Goal: Transaction & Acquisition: Book appointment/travel/reservation

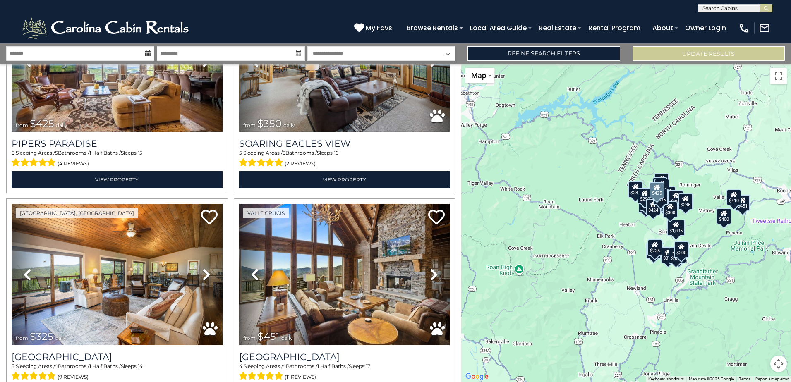
scroll to position [538, 0]
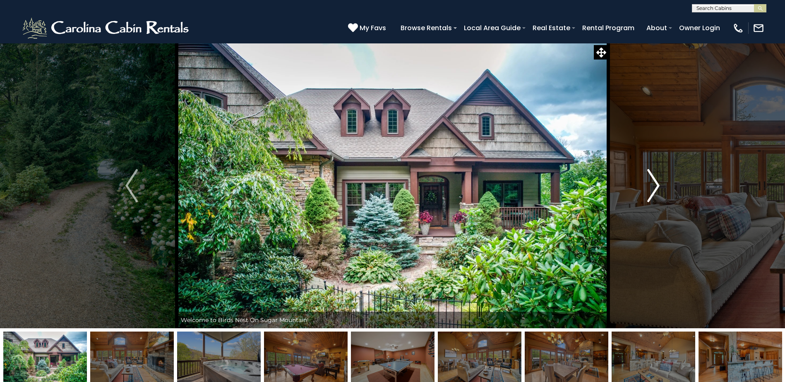
click at [654, 187] on img "Next" at bounding box center [653, 185] width 12 height 33
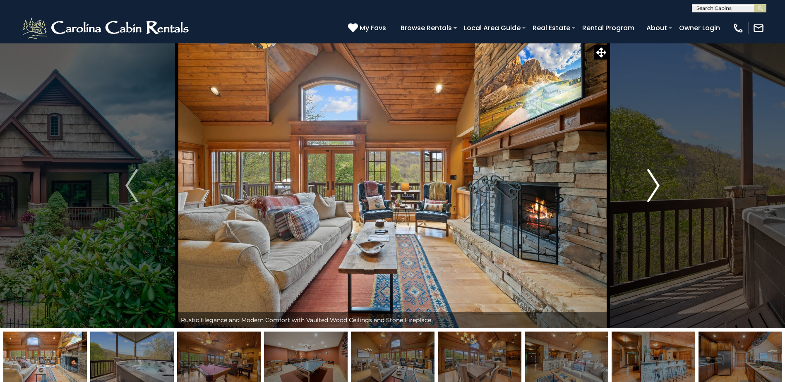
click at [654, 188] on img "Next" at bounding box center [653, 185] width 12 height 33
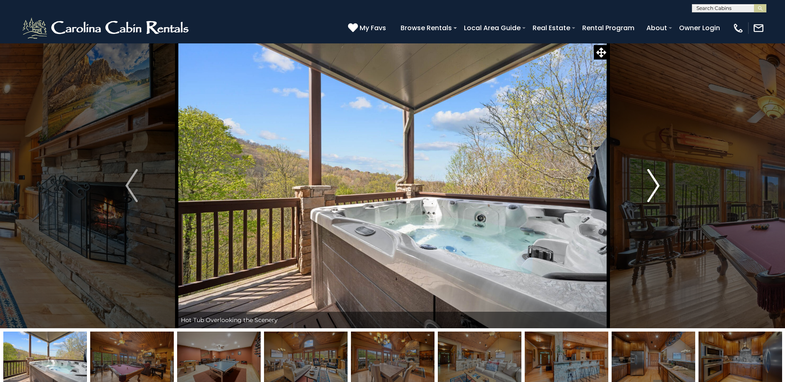
click at [654, 188] on img "Next" at bounding box center [653, 185] width 12 height 33
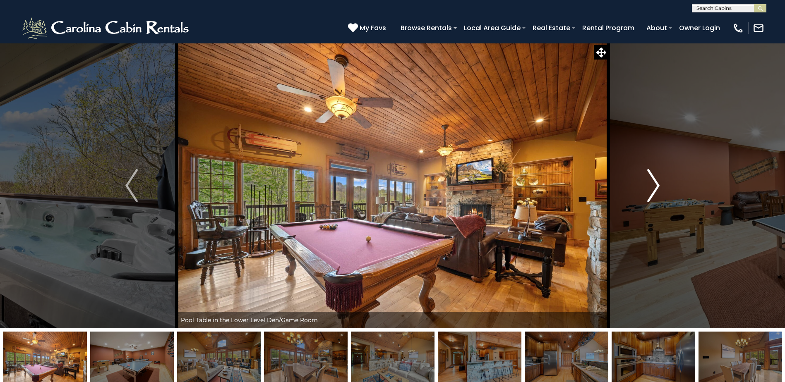
click at [654, 188] on img "Next" at bounding box center [653, 185] width 12 height 33
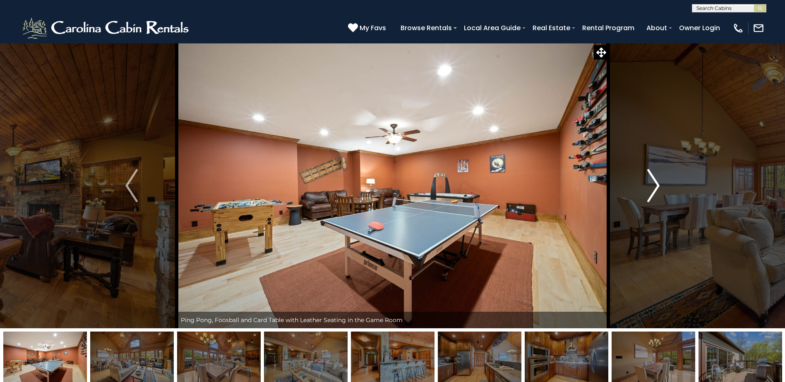
click at [654, 188] on img "Next" at bounding box center [653, 185] width 12 height 33
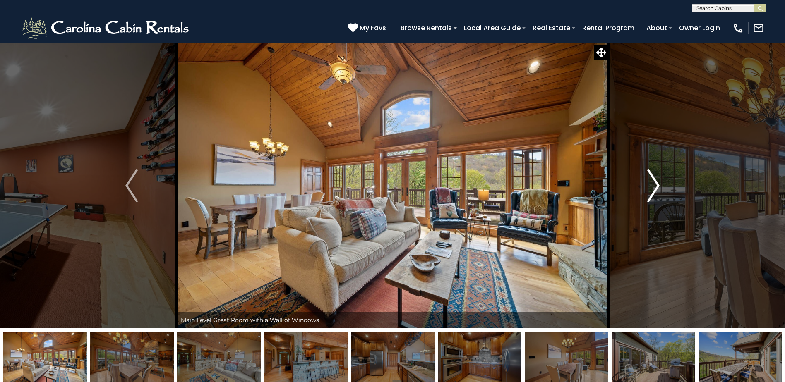
click at [654, 188] on img "Next" at bounding box center [653, 185] width 12 height 33
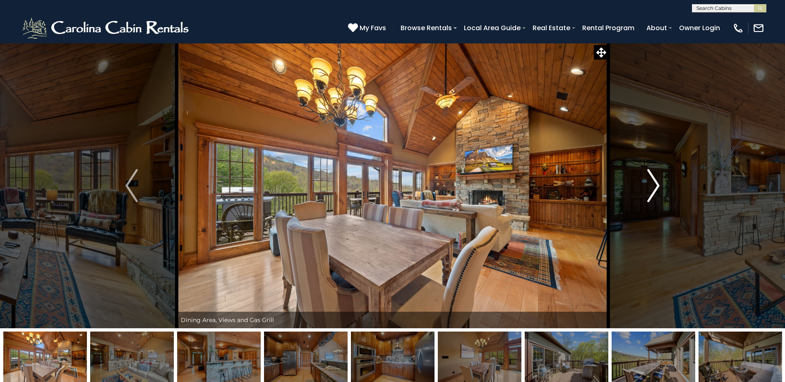
click at [654, 188] on img "Next" at bounding box center [653, 185] width 12 height 33
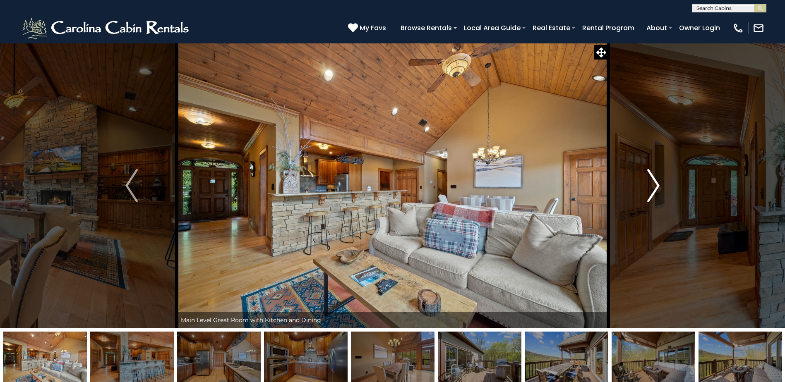
click at [654, 188] on img "Next" at bounding box center [653, 185] width 12 height 33
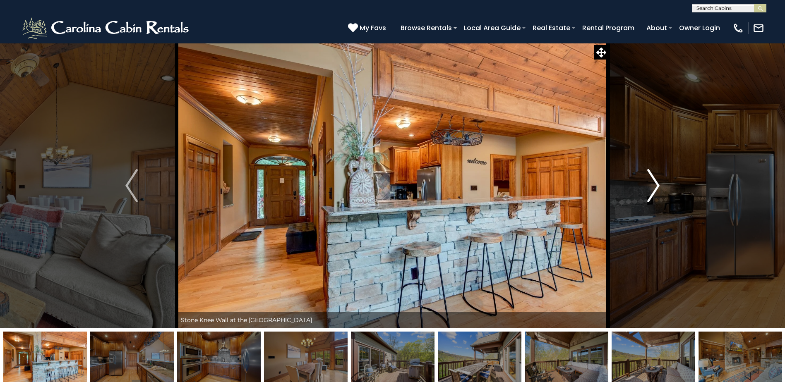
click at [654, 188] on img "Next" at bounding box center [653, 185] width 12 height 33
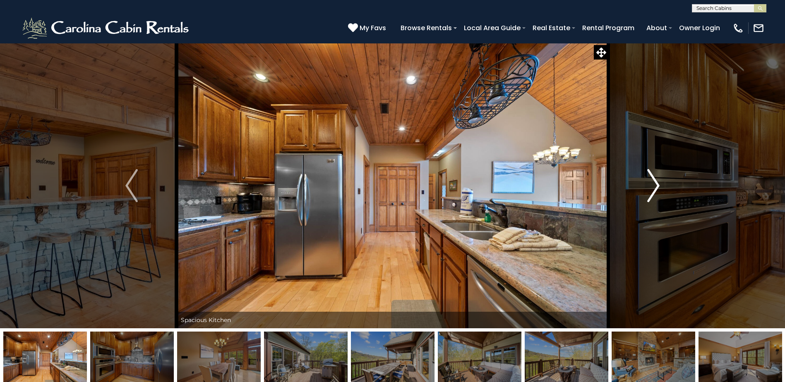
click at [654, 188] on img "Next" at bounding box center [653, 185] width 12 height 33
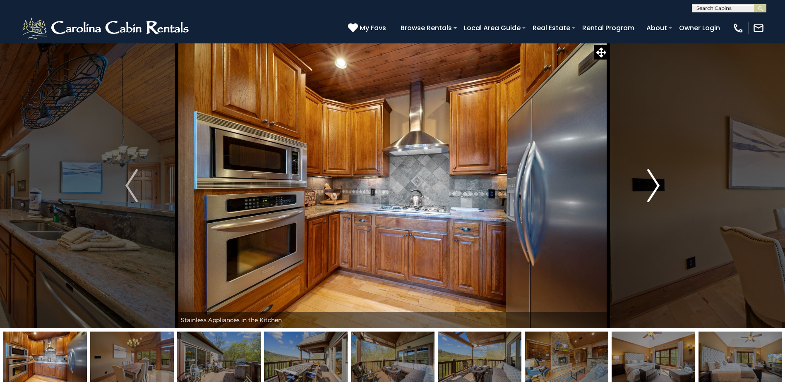
click at [654, 188] on img "Next" at bounding box center [653, 185] width 12 height 33
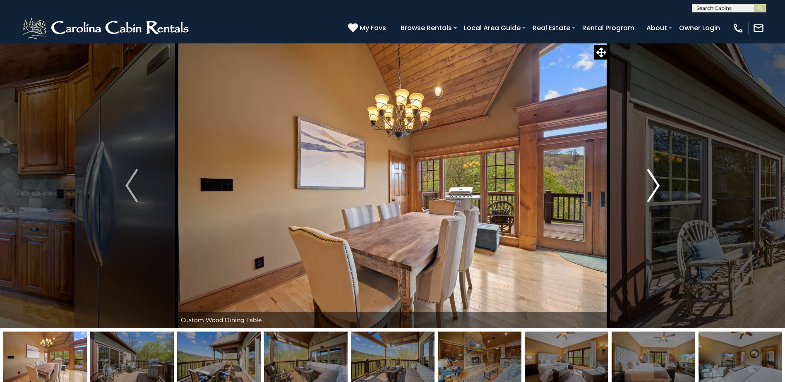
click at [654, 188] on img "Next" at bounding box center [653, 185] width 12 height 33
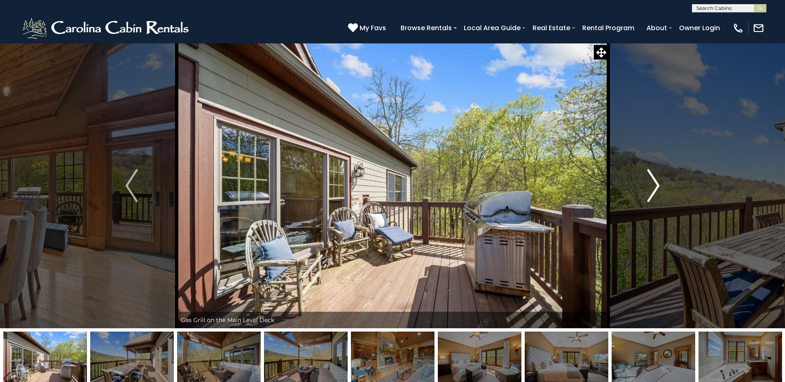
click at [654, 188] on img "Next" at bounding box center [653, 185] width 12 height 33
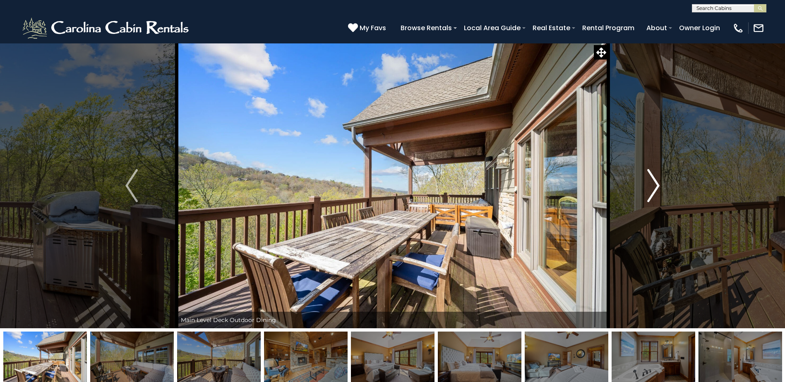
click at [654, 188] on img "Next" at bounding box center [653, 185] width 12 height 33
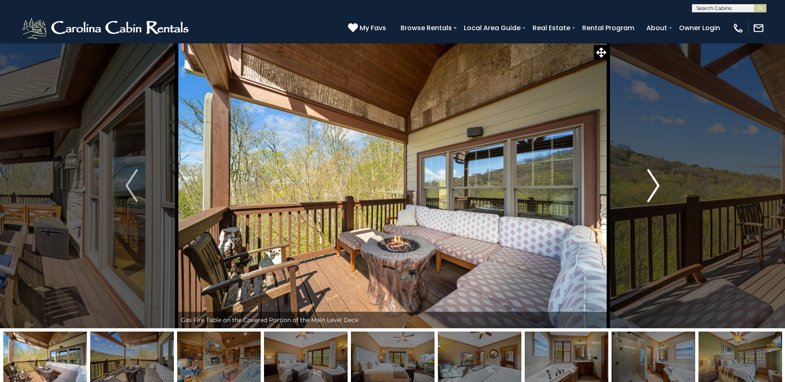
click at [654, 188] on img "Next" at bounding box center [653, 185] width 12 height 33
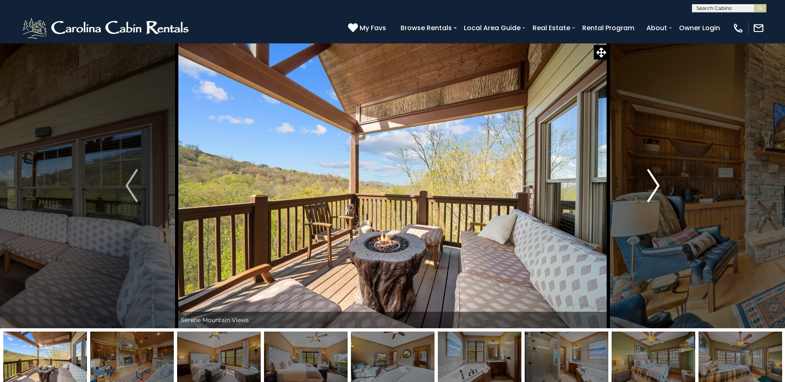
click at [654, 188] on img "Next" at bounding box center [653, 185] width 12 height 33
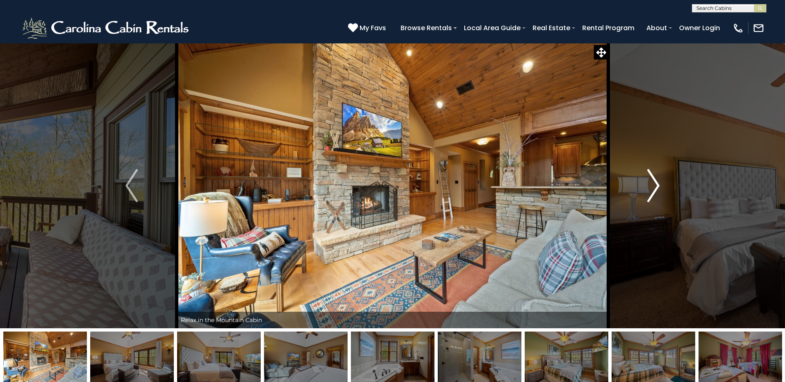
click at [654, 188] on img "Next" at bounding box center [653, 185] width 12 height 33
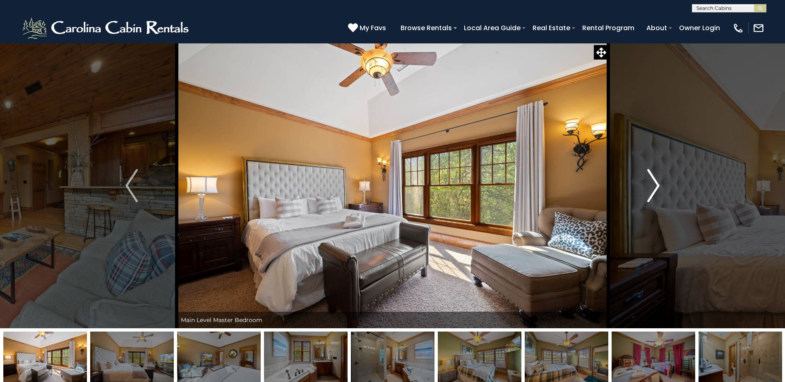
click at [653, 191] on img "Next" at bounding box center [653, 185] width 12 height 33
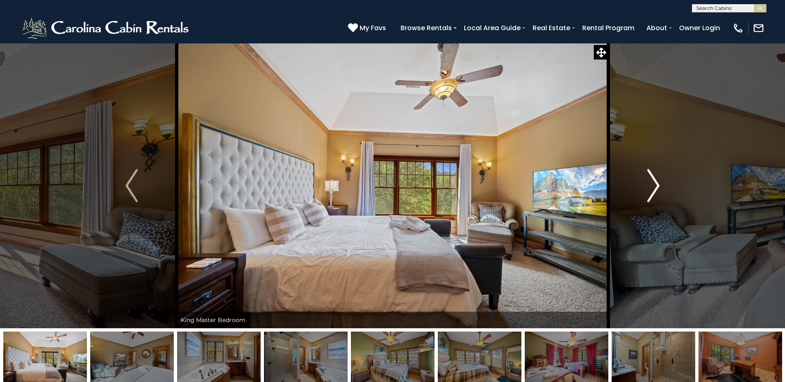
click at [653, 191] on img "Next" at bounding box center [653, 185] width 12 height 33
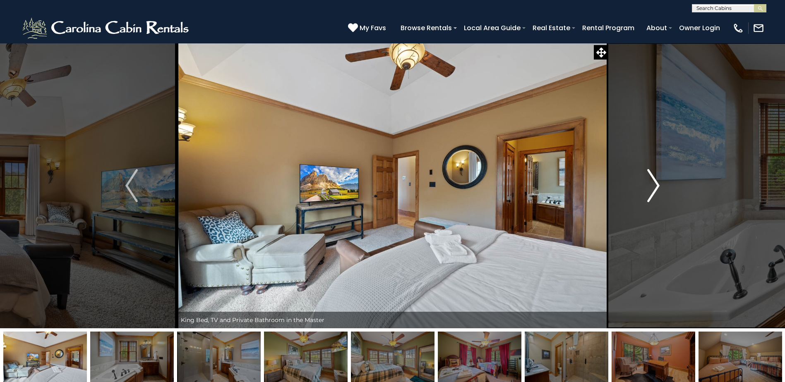
click at [653, 191] on img "Next" at bounding box center [653, 185] width 12 height 33
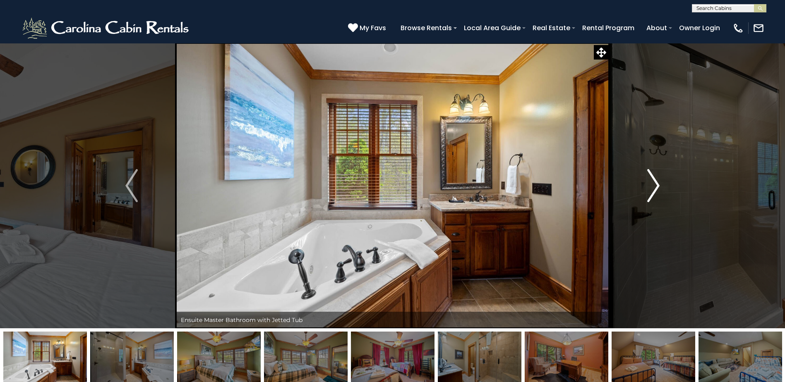
click at [653, 191] on img "Next" at bounding box center [653, 185] width 12 height 33
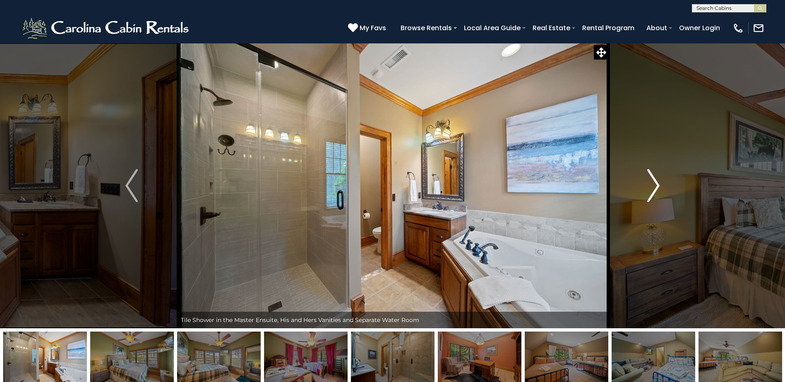
click at [653, 191] on img "Next" at bounding box center [653, 185] width 12 height 33
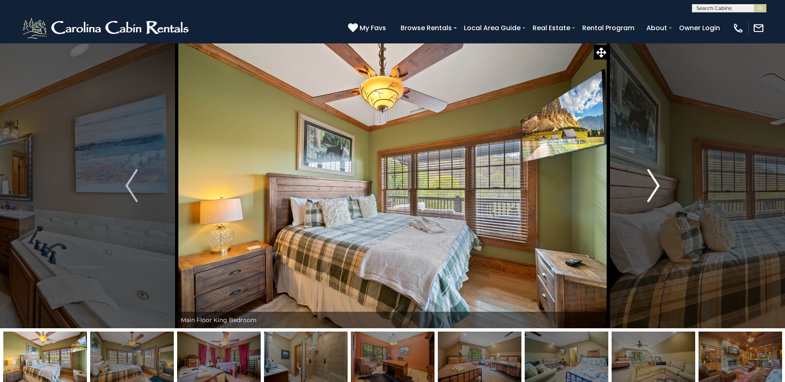
click at [653, 191] on img "Next" at bounding box center [653, 185] width 12 height 33
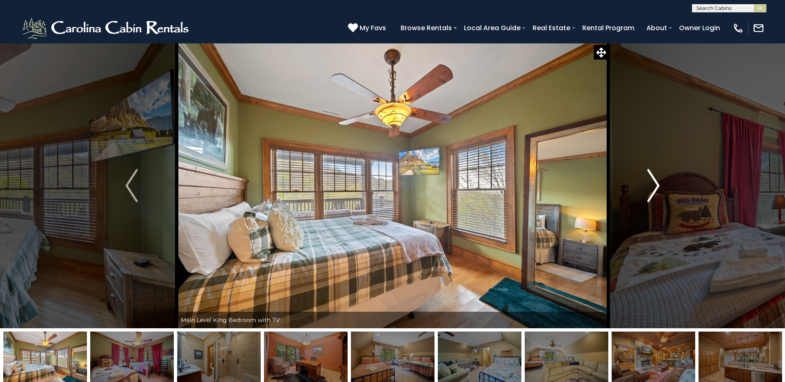
click at [653, 191] on img "Next" at bounding box center [653, 185] width 12 height 33
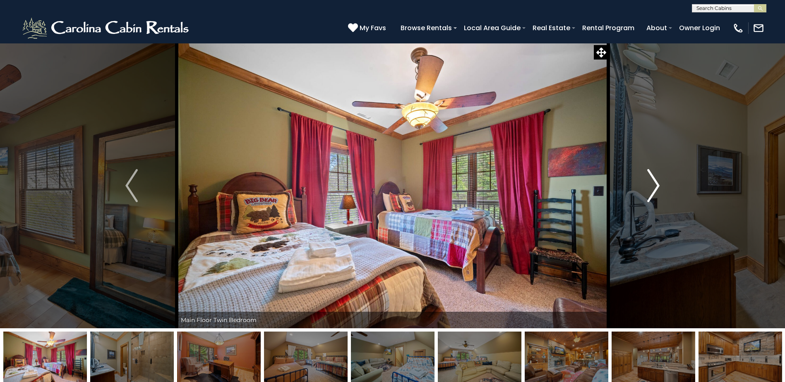
click at [653, 191] on img "Next" at bounding box center [653, 185] width 12 height 33
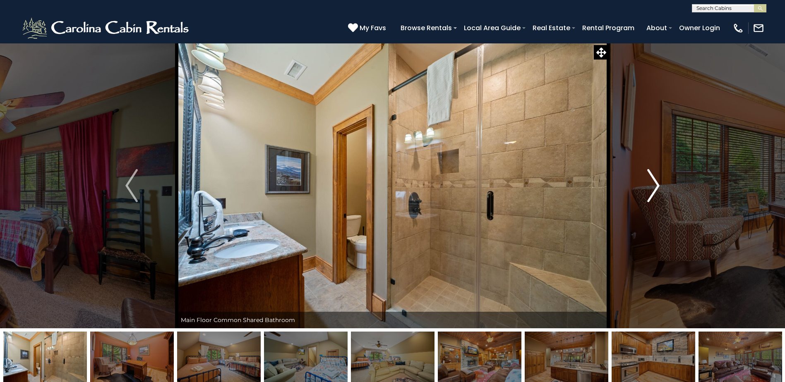
click at [653, 191] on img "Next" at bounding box center [653, 185] width 12 height 33
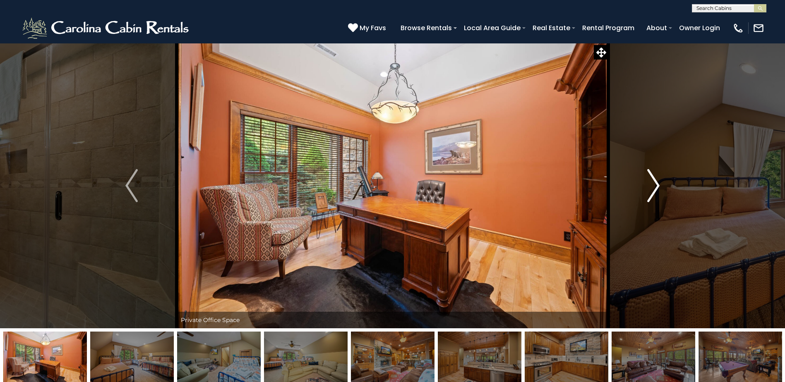
click at [653, 191] on img "Next" at bounding box center [653, 185] width 12 height 33
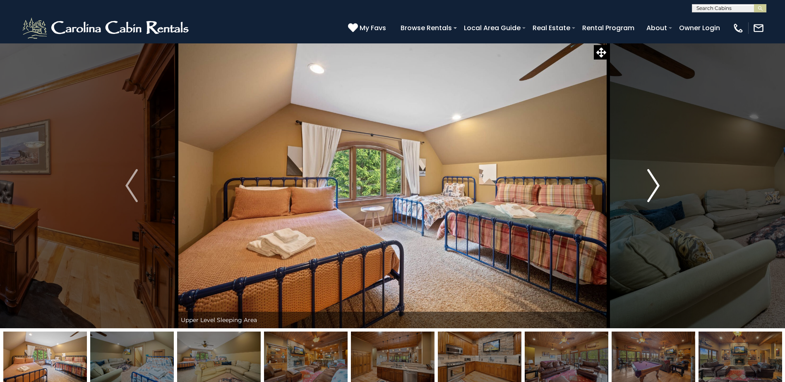
click at [653, 191] on img "Next" at bounding box center [653, 185] width 12 height 33
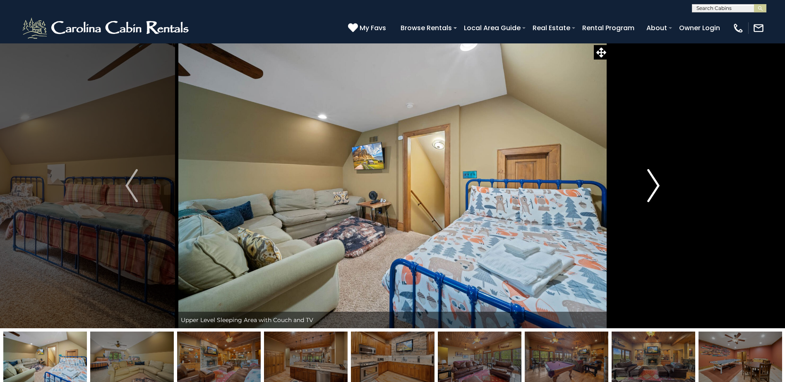
click at [653, 191] on img "Next" at bounding box center [653, 185] width 12 height 33
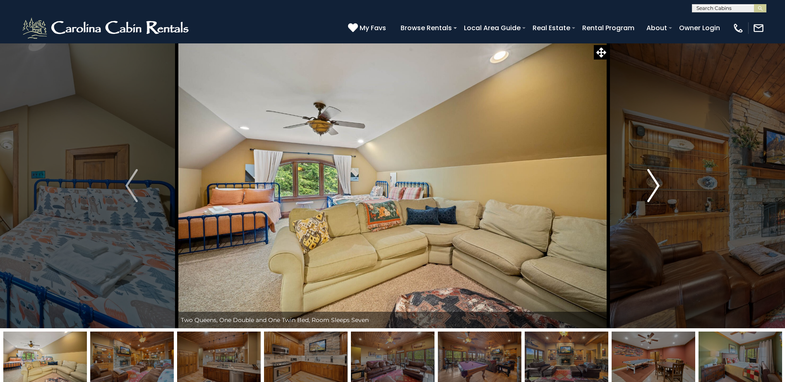
click at [653, 192] on img "Next" at bounding box center [653, 185] width 12 height 33
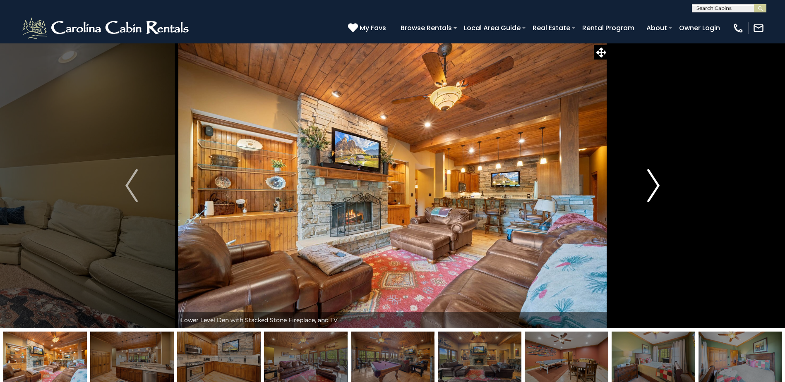
click at [653, 192] on img "Next" at bounding box center [653, 185] width 12 height 33
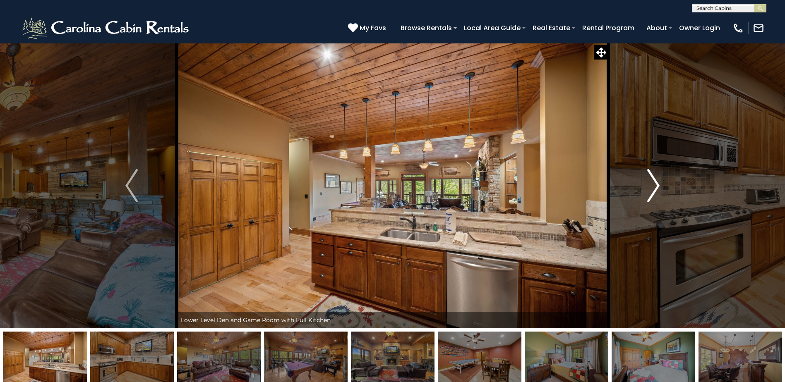
click at [653, 192] on img "Next" at bounding box center [653, 185] width 12 height 33
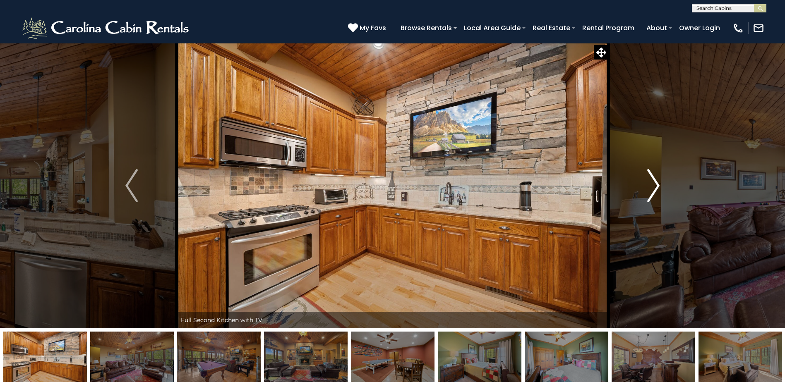
click at [653, 192] on img "Next" at bounding box center [653, 185] width 12 height 33
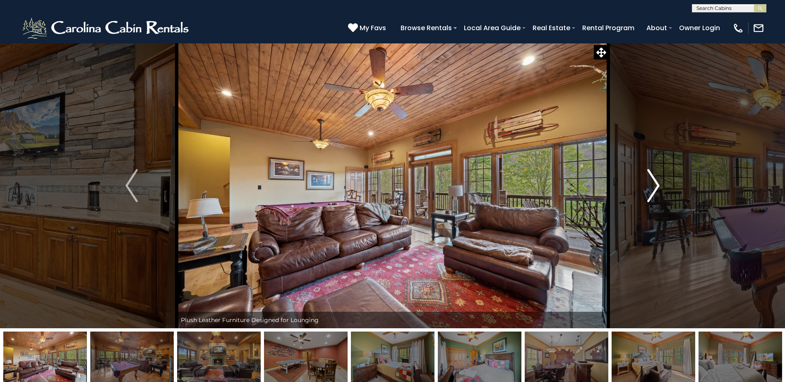
click at [653, 192] on img "Next" at bounding box center [653, 185] width 12 height 33
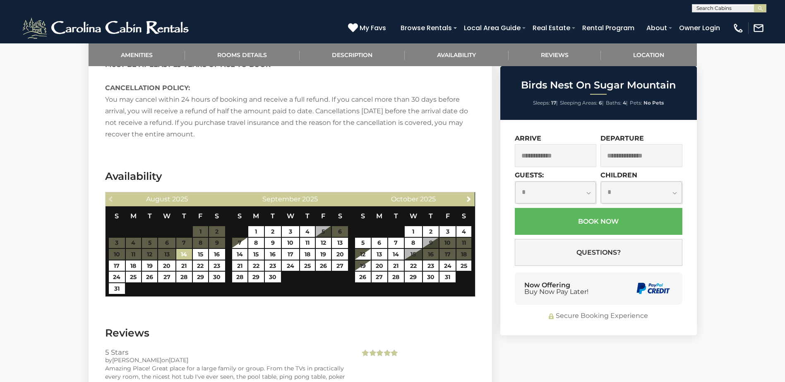
scroll to position [1654, 0]
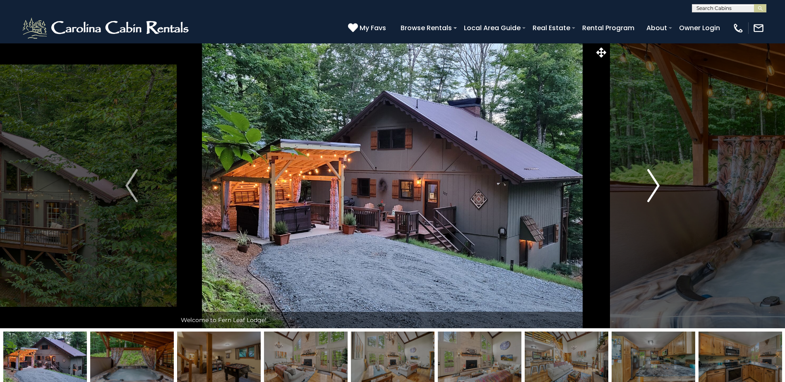
click at [656, 185] on img "Next" at bounding box center [653, 185] width 12 height 33
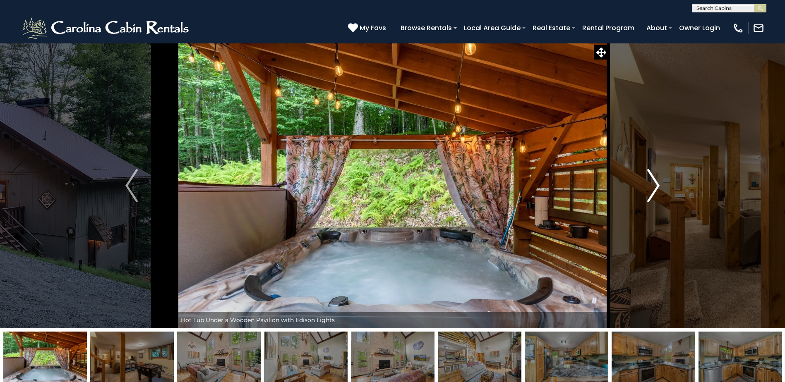
click at [656, 185] on img "Next" at bounding box center [653, 185] width 12 height 33
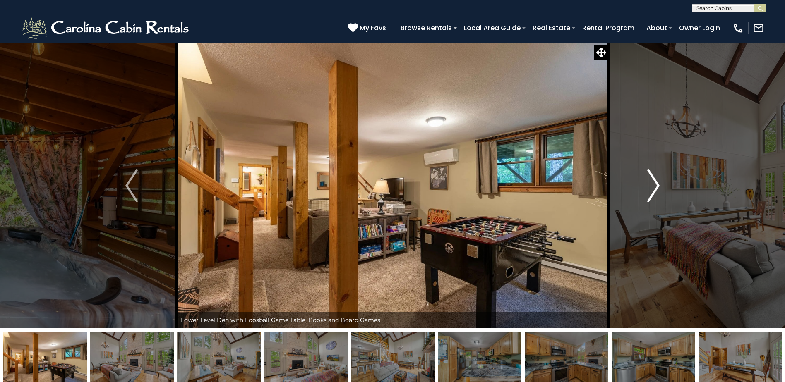
click at [656, 185] on img "Next" at bounding box center [653, 185] width 12 height 33
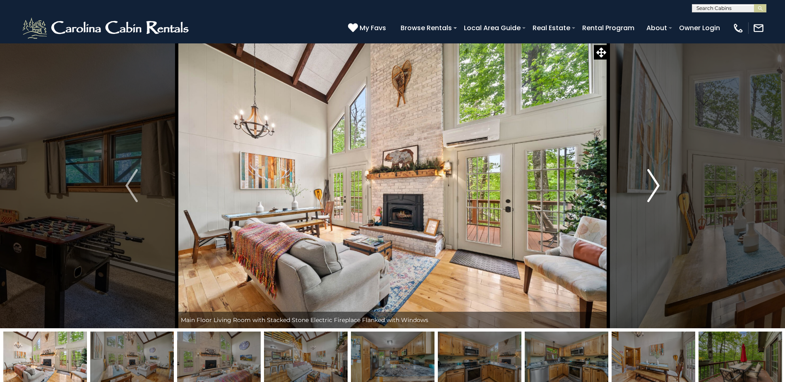
click at [656, 186] on img "Next" at bounding box center [653, 185] width 12 height 33
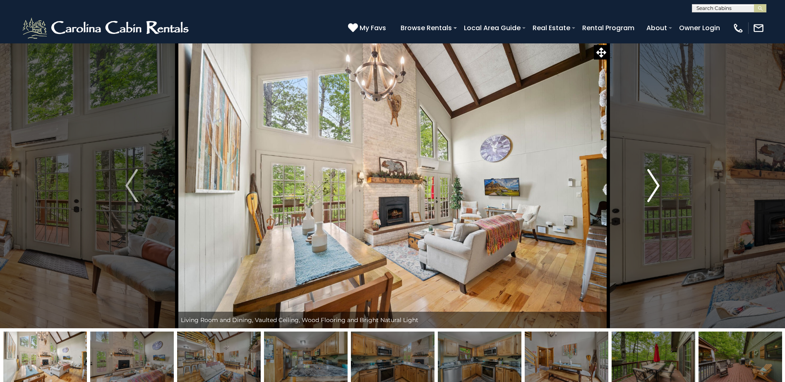
click at [656, 186] on img "Next" at bounding box center [653, 185] width 12 height 33
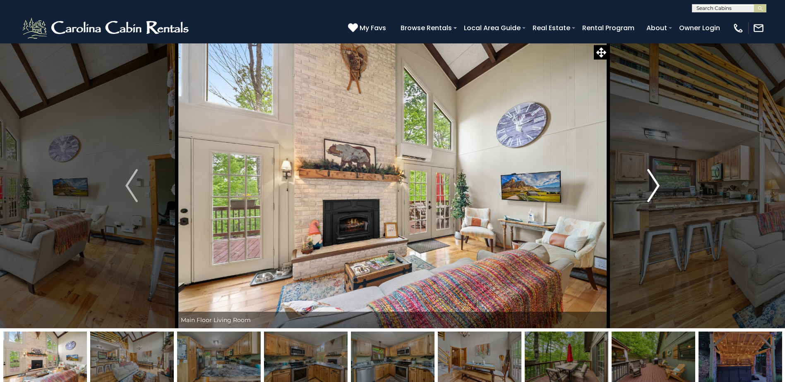
click at [656, 186] on img "Next" at bounding box center [653, 185] width 12 height 33
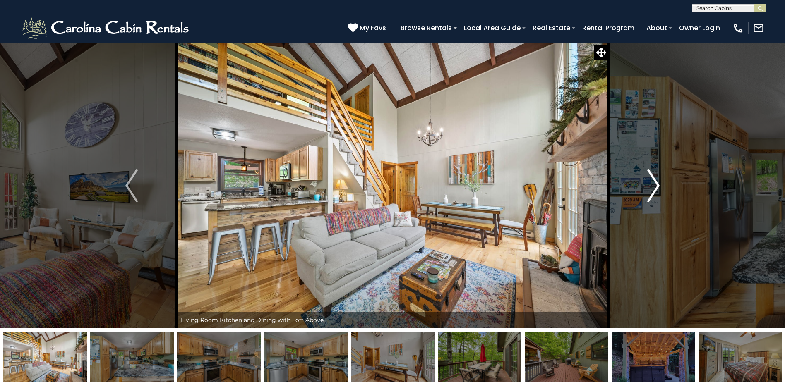
click at [656, 186] on img "Next" at bounding box center [653, 185] width 12 height 33
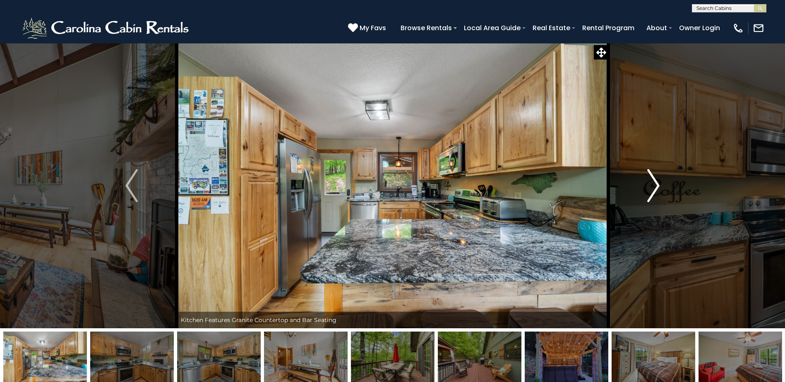
click at [656, 186] on img "Next" at bounding box center [653, 185] width 12 height 33
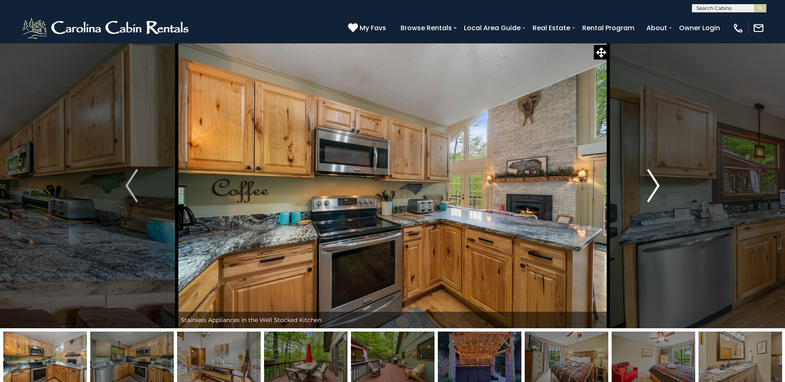
click at [656, 186] on img "Next" at bounding box center [653, 185] width 12 height 33
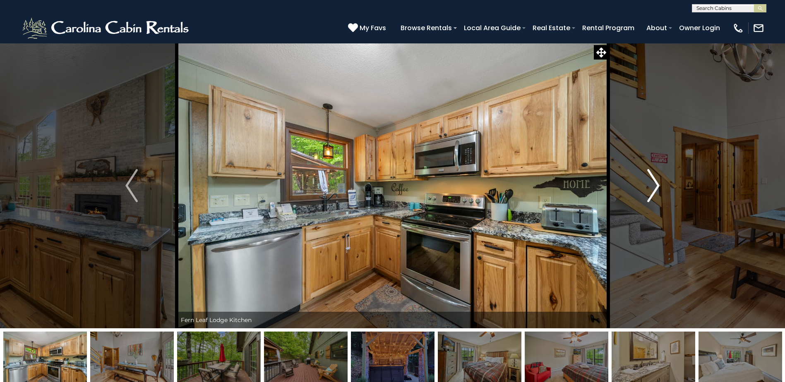
click at [656, 186] on img "Next" at bounding box center [653, 185] width 12 height 33
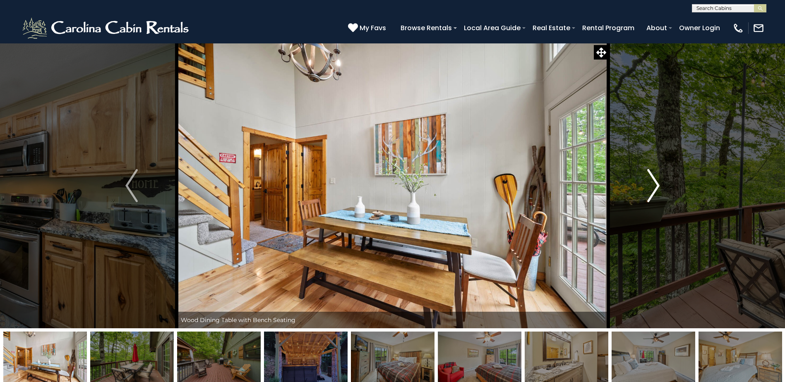
click at [656, 186] on img "Next" at bounding box center [653, 185] width 12 height 33
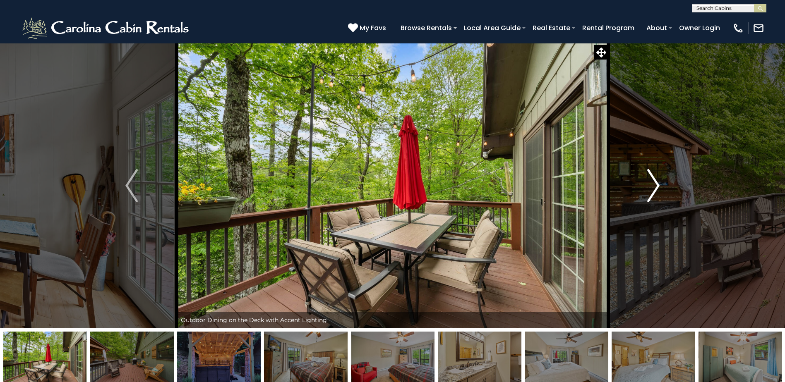
click at [656, 186] on img "Next" at bounding box center [653, 185] width 12 height 33
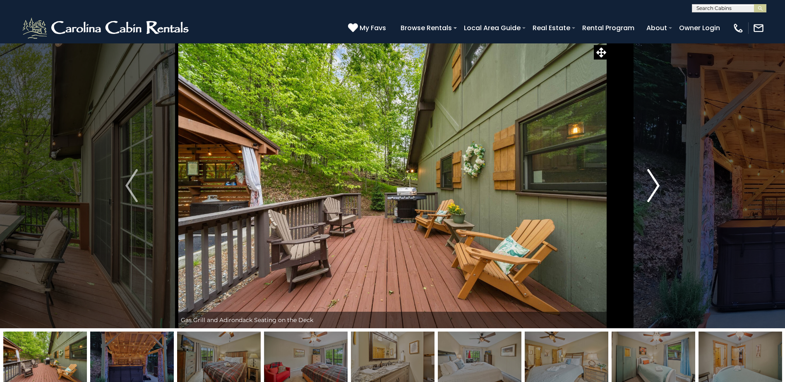
click at [656, 186] on img "Next" at bounding box center [653, 185] width 12 height 33
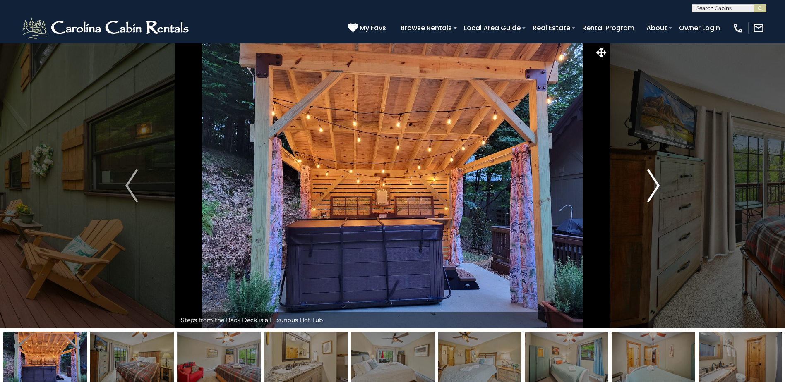
click at [656, 186] on img "Next" at bounding box center [653, 185] width 12 height 33
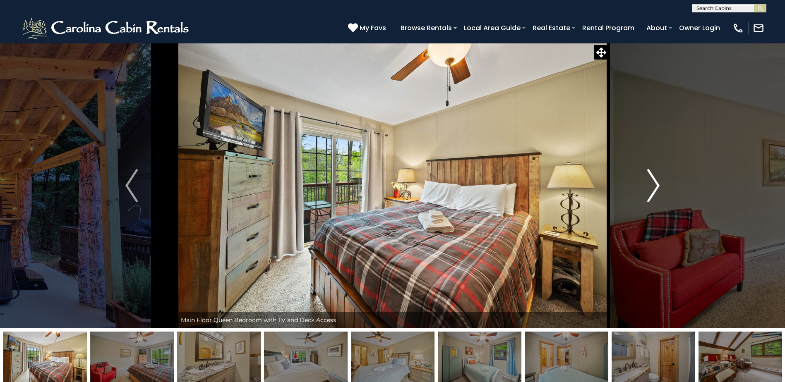
click at [656, 186] on img "Next" at bounding box center [653, 185] width 12 height 33
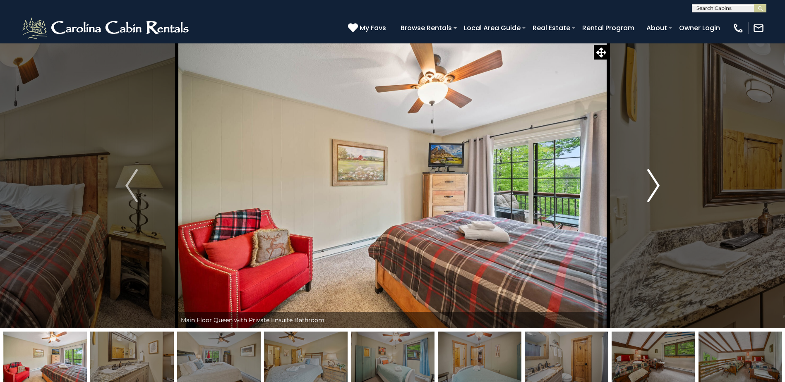
click at [656, 186] on img "Next" at bounding box center [653, 185] width 12 height 33
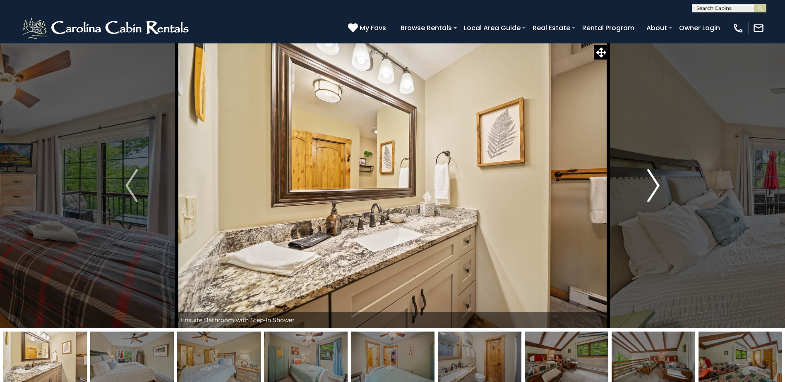
click at [656, 186] on img "Next" at bounding box center [653, 185] width 12 height 33
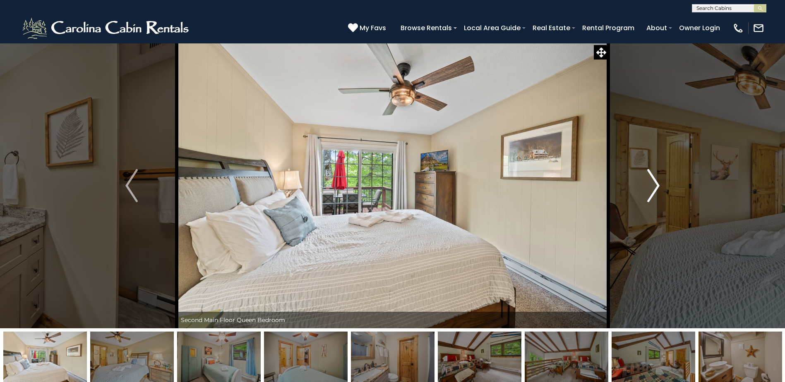
click at [656, 186] on img "Next" at bounding box center [653, 185] width 12 height 33
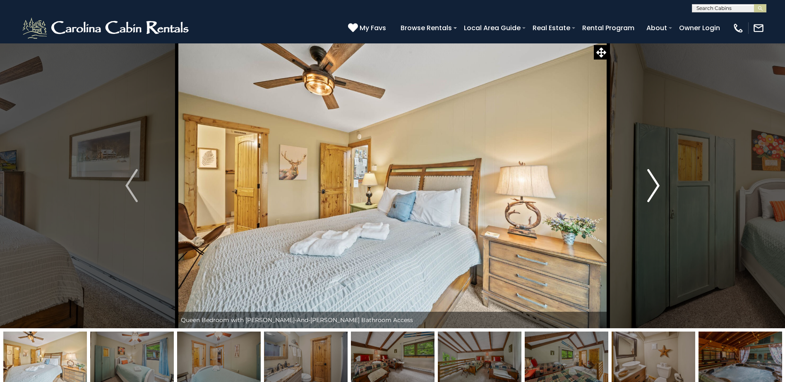
click at [656, 186] on img "Next" at bounding box center [653, 185] width 12 height 33
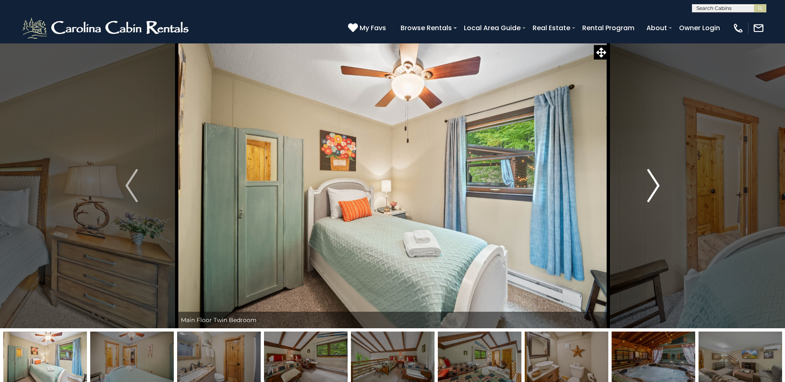
click at [656, 186] on img "Next" at bounding box center [653, 185] width 12 height 33
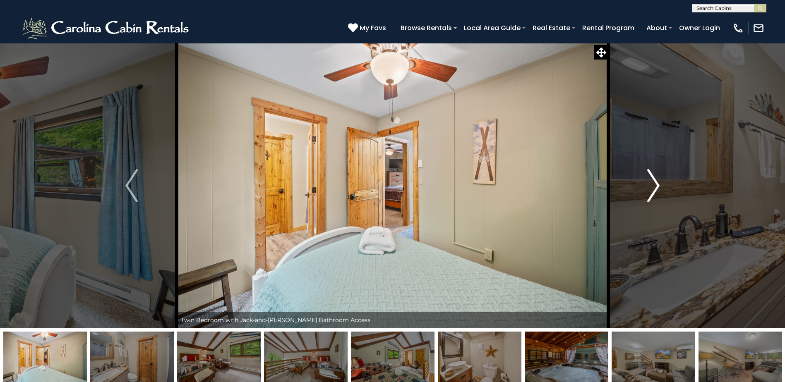
click at [656, 186] on img "Next" at bounding box center [653, 185] width 12 height 33
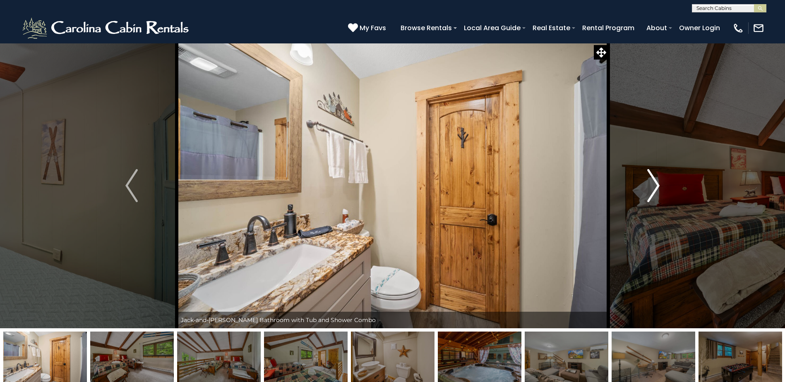
click at [656, 186] on img "Next" at bounding box center [653, 185] width 12 height 33
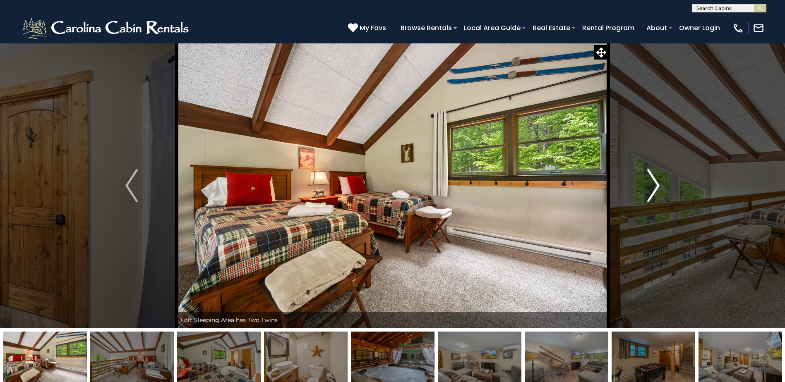
click at [656, 186] on img "Next" at bounding box center [653, 185] width 12 height 33
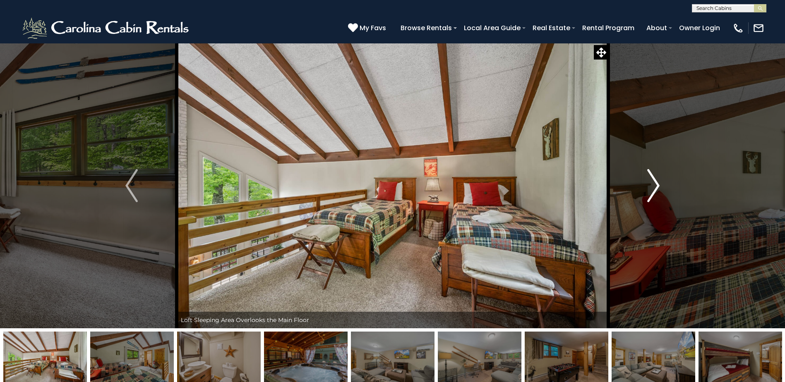
click at [656, 186] on img "Next" at bounding box center [653, 185] width 12 height 33
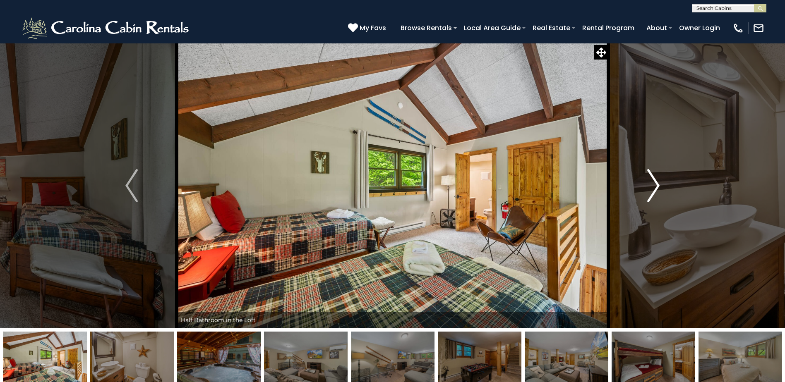
click at [656, 186] on img "Next" at bounding box center [653, 185] width 12 height 33
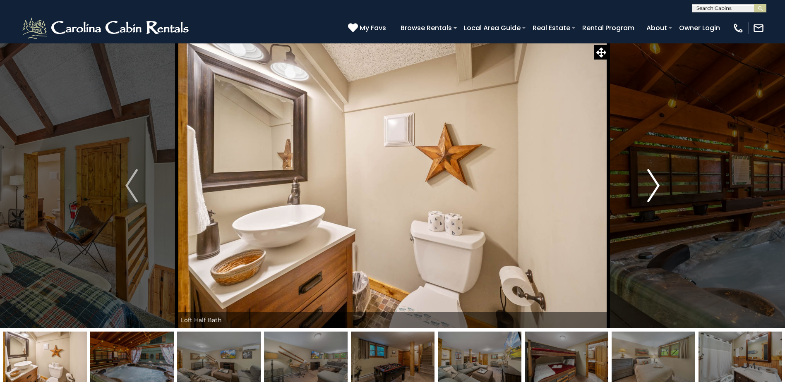
click at [656, 186] on img "Next" at bounding box center [653, 185] width 12 height 33
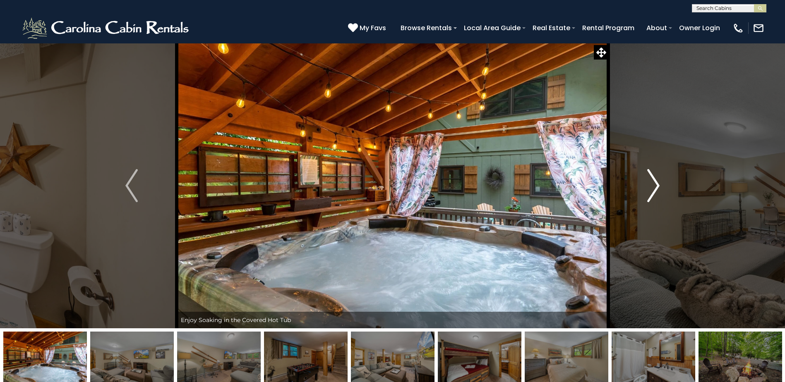
click at [656, 186] on img "Next" at bounding box center [653, 185] width 12 height 33
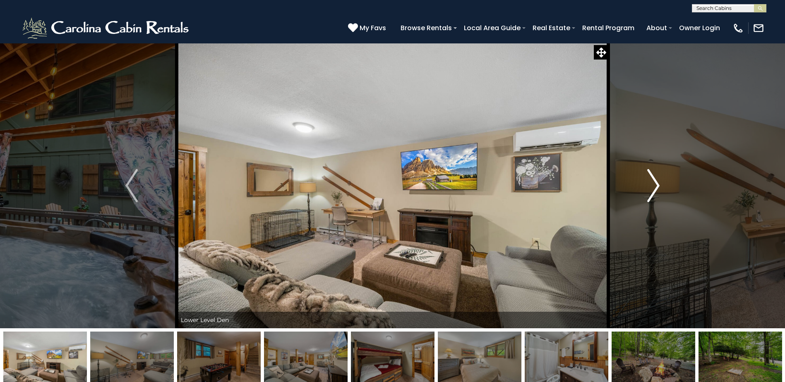
click at [656, 186] on img "Next" at bounding box center [653, 185] width 12 height 33
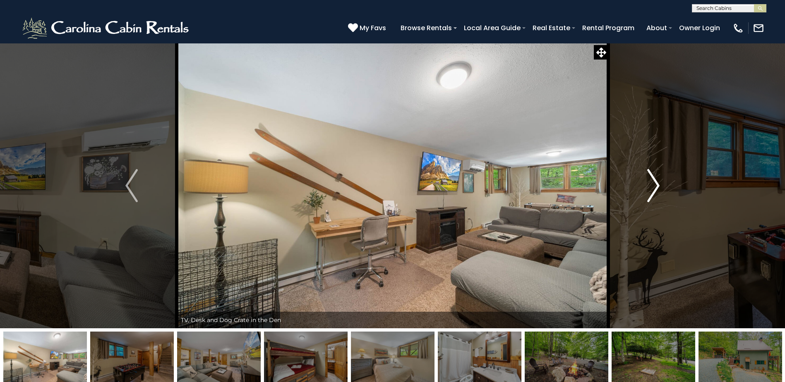
click at [656, 186] on img "Next" at bounding box center [653, 185] width 12 height 33
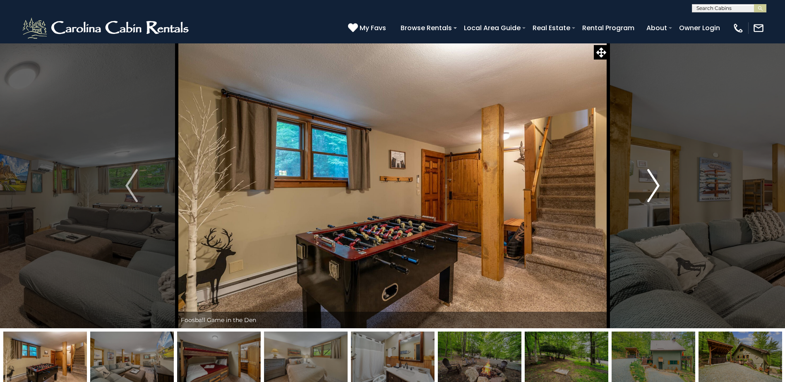
click at [656, 186] on img "Next" at bounding box center [653, 185] width 12 height 33
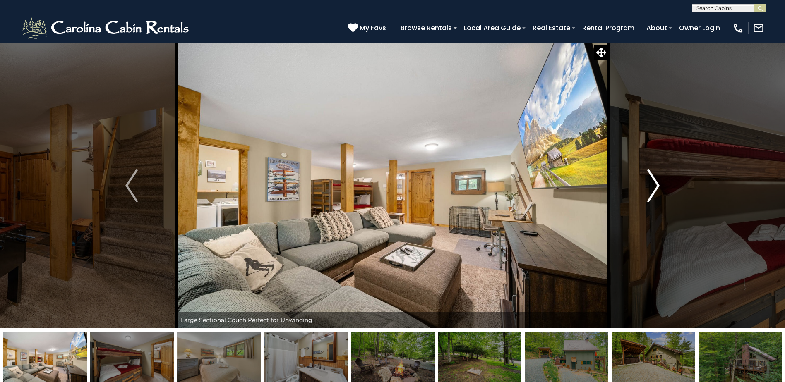
click at [656, 186] on img "Next" at bounding box center [653, 185] width 12 height 33
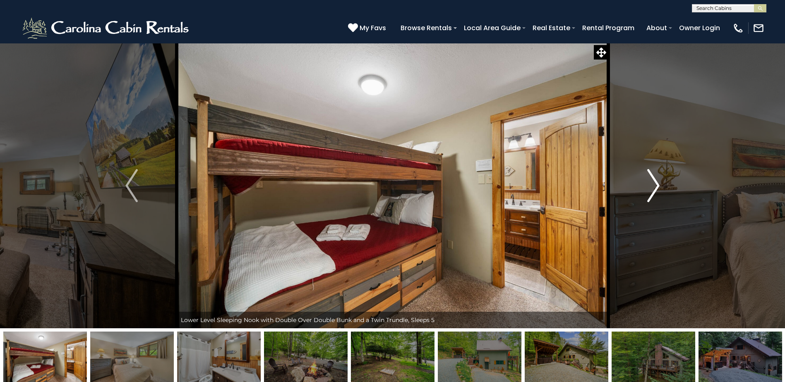
click at [656, 186] on img "Next" at bounding box center [653, 185] width 12 height 33
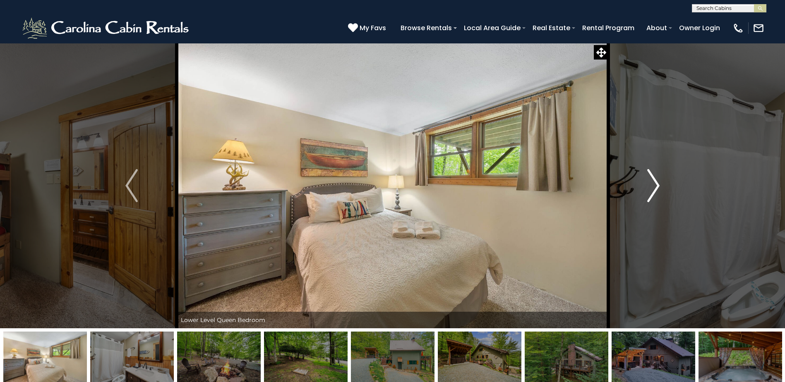
click at [656, 186] on img "Next" at bounding box center [653, 185] width 12 height 33
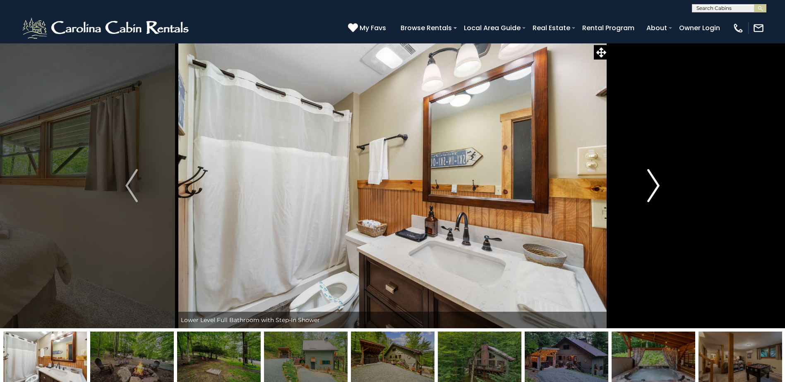
click at [656, 186] on img "Next" at bounding box center [653, 185] width 12 height 33
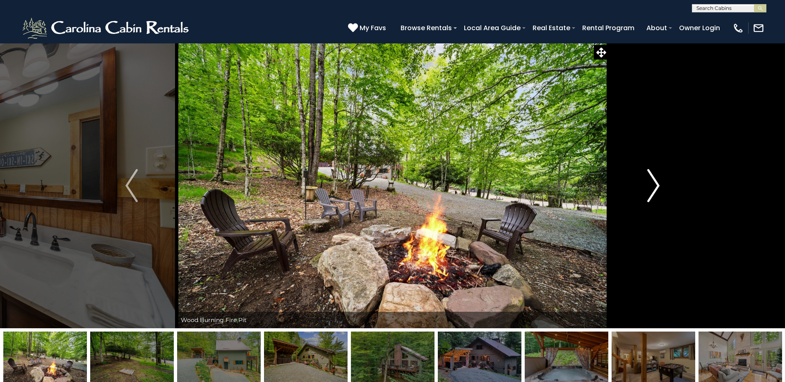
click at [656, 186] on img "Next" at bounding box center [653, 185] width 12 height 33
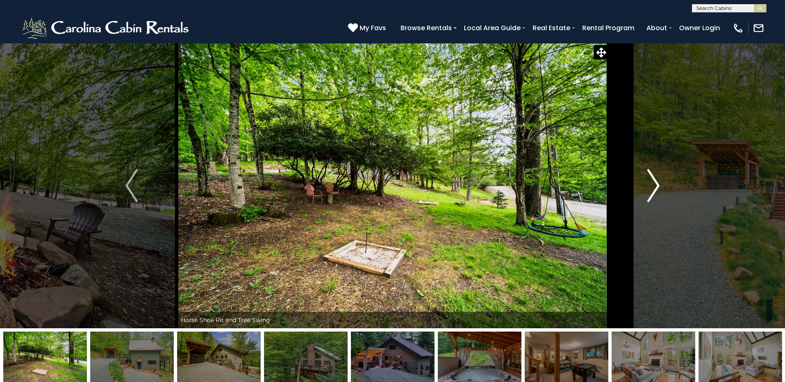
click at [656, 186] on img "Next" at bounding box center [653, 185] width 12 height 33
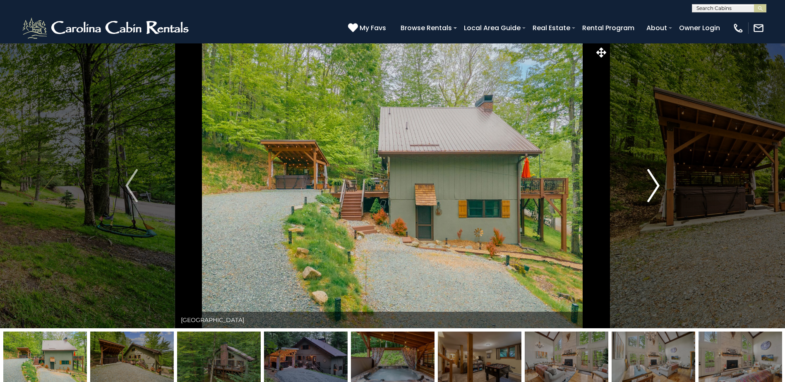
click at [656, 186] on img "Next" at bounding box center [653, 185] width 12 height 33
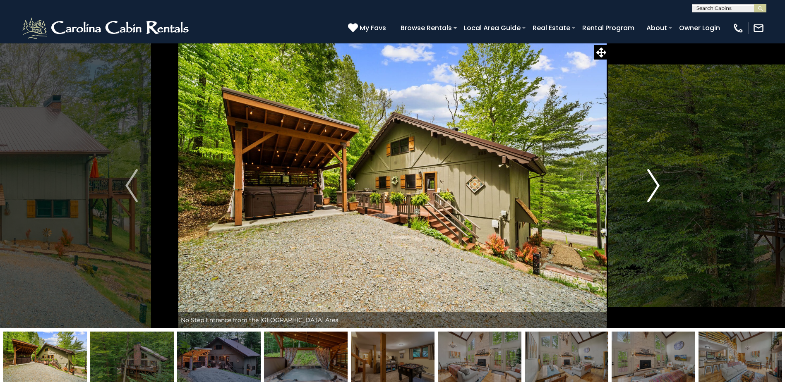
click at [656, 187] on img "Next" at bounding box center [653, 185] width 12 height 33
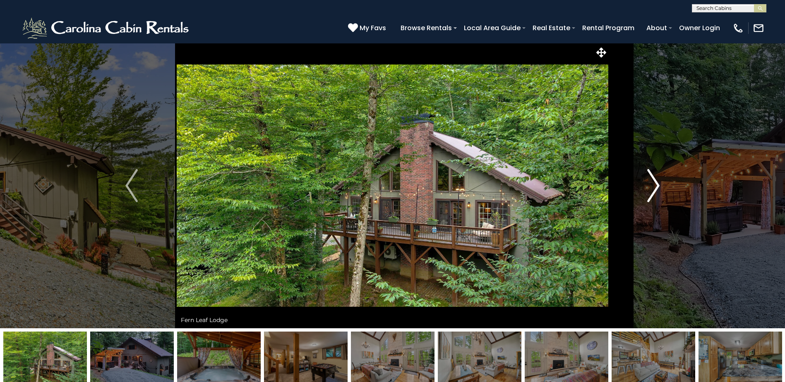
click at [656, 187] on img "Next" at bounding box center [653, 185] width 12 height 33
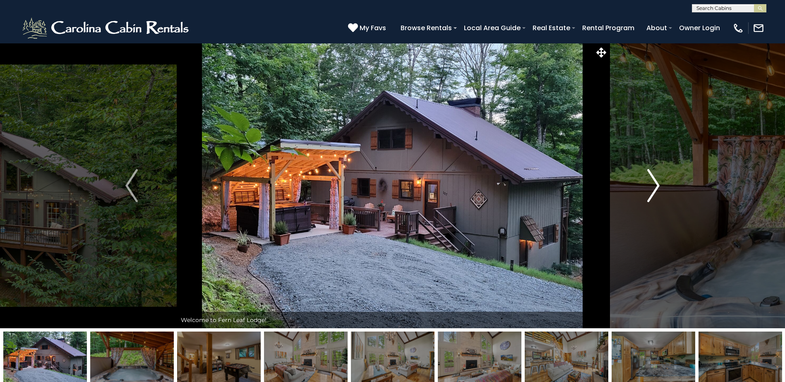
click at [656, 187] on img "Next" at bounding box center [653, 185] width 12 height 33
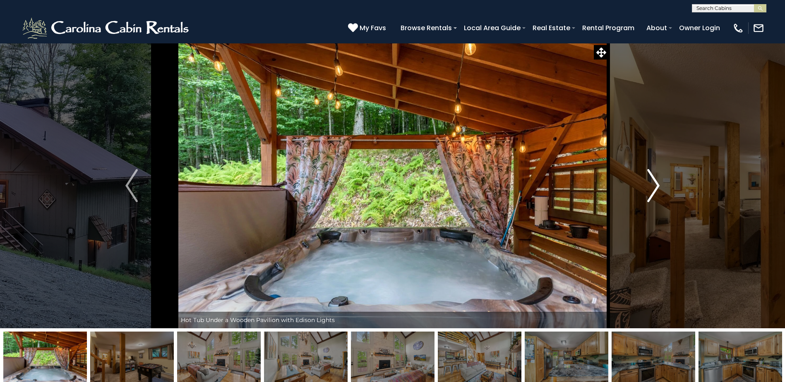
click at [656, 187] on img "Next" at bounding box center [653, 185] width 12 height 33
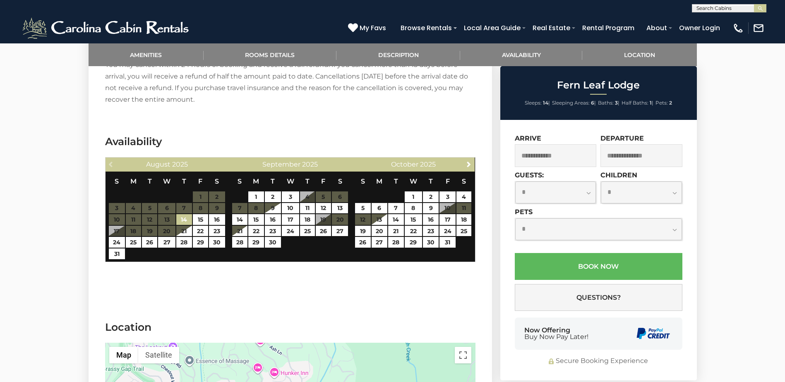
scroll to position [1820, 0]
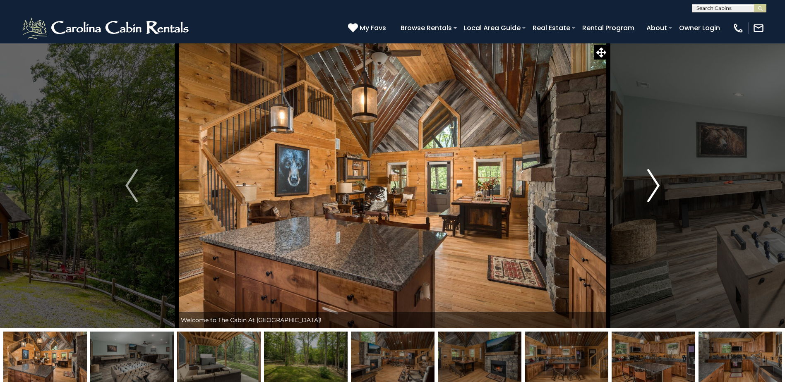
click at [653, 186] on img "Next" at bounding box center [653, 185] width 12 height 33
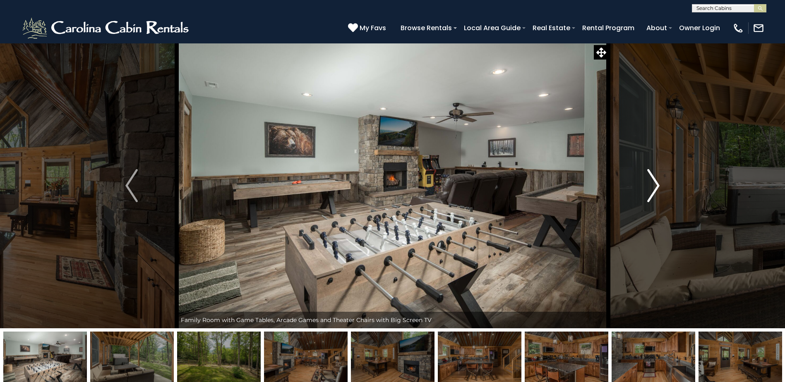
click at [653, 186] on img "Next" at bounding box center [653, 185] width 12 height 33
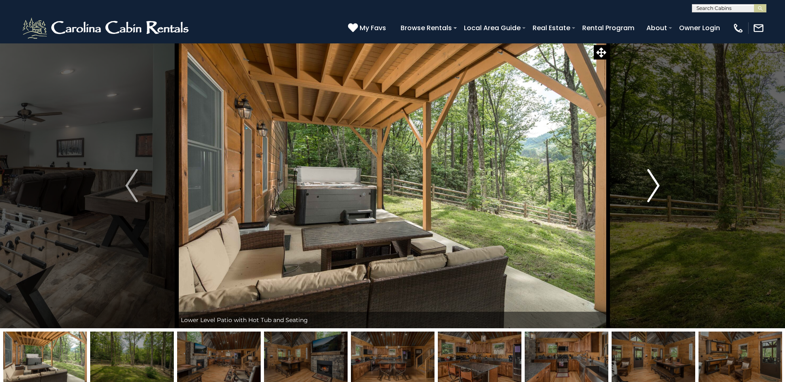
click at [653, 186] on img "Next" at bounding box center [653, 185] width 12 height 33
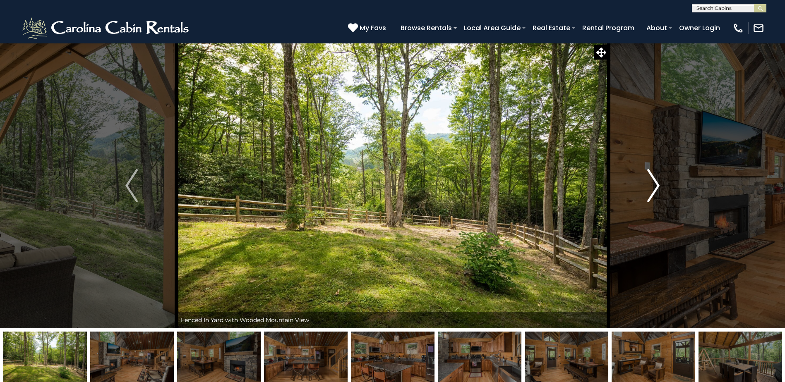
click at [653, 186] on img "Next" at bounding box center [653, 185] width 12 height 33
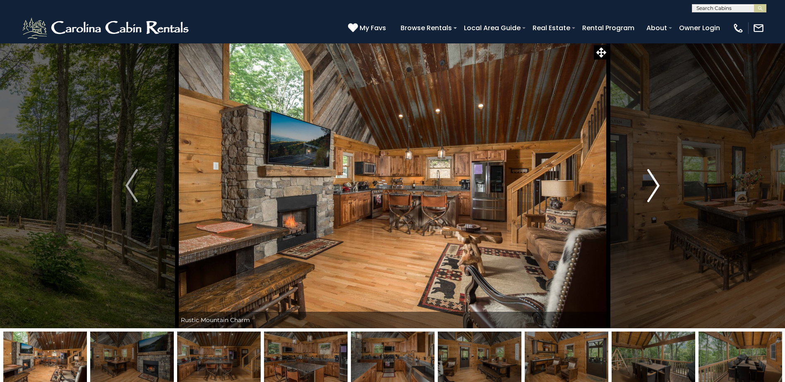
click at [653, 186] on img "Next" at bounding box center [653, 185] width 12 height 33
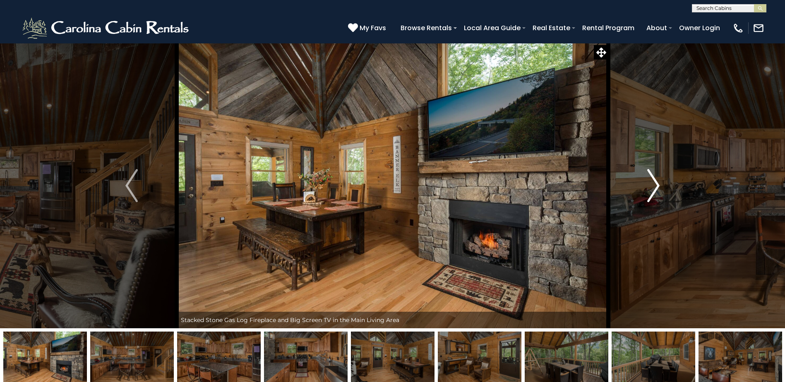
click at [653, 186] on img "Next" at bounding box center [653, 185] width 12 height 33
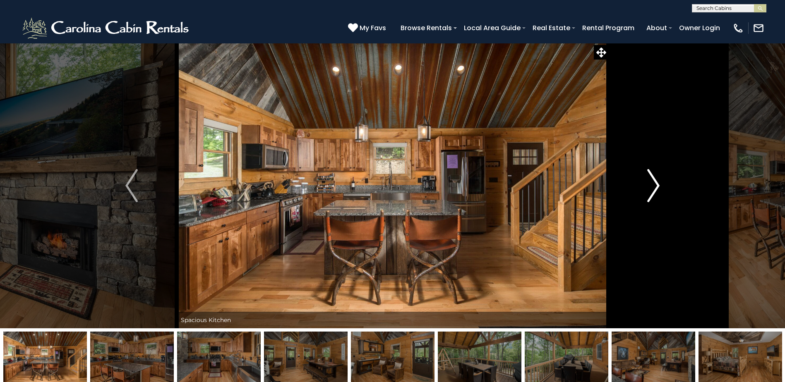
click at [653, 186] on img "Next" at bounding box center [653, 185] width 12 height 33
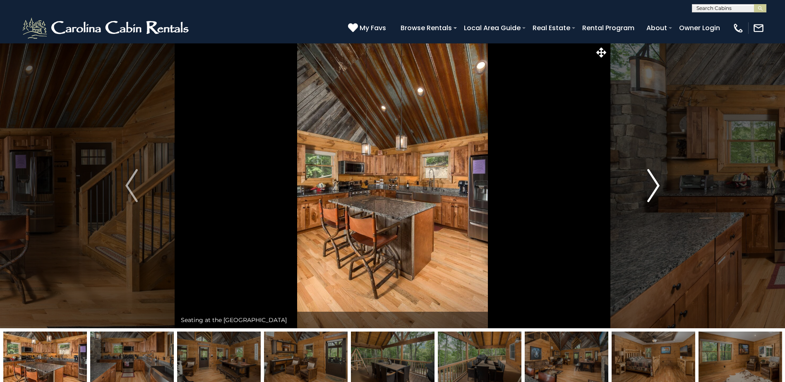
click at [653, 186] on img "Next" at bounding box center [653, 185] width 12 height 33
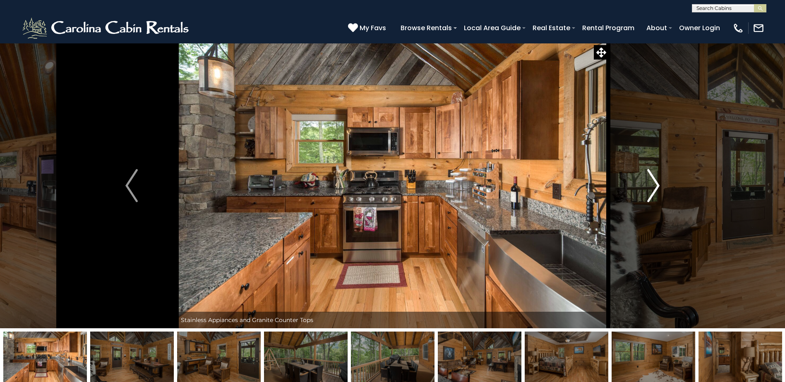
click at [656, 186] on img "Next" at bounding box center [653, 185] width 12 height 33
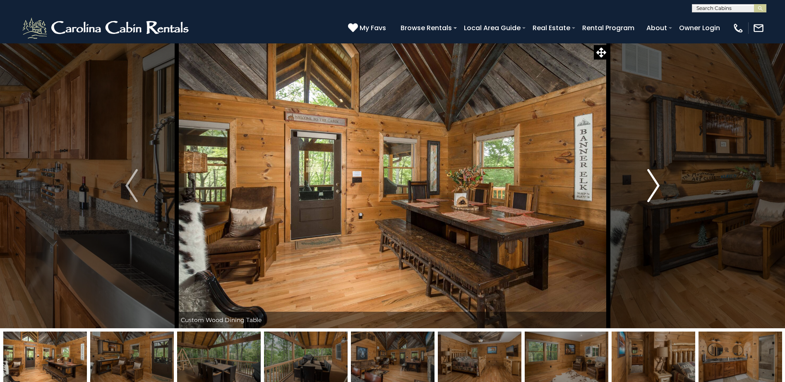
click at [656, 186] on img "Next" at bounding box center [653, 185] width 12 height 33
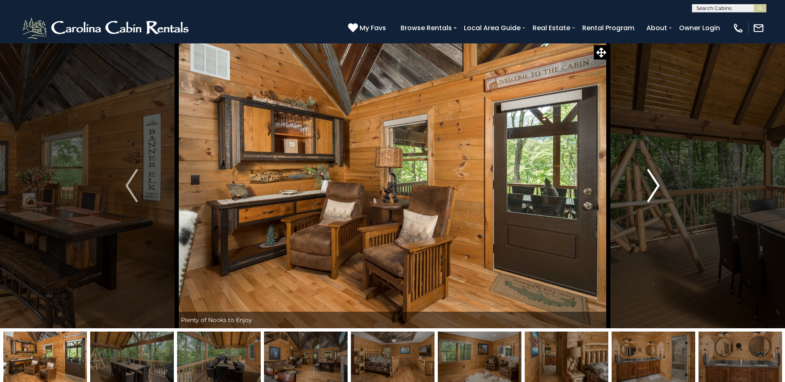
click at [656, 186] on img "Next" at bounding box center [653, 185] width 12 height 33
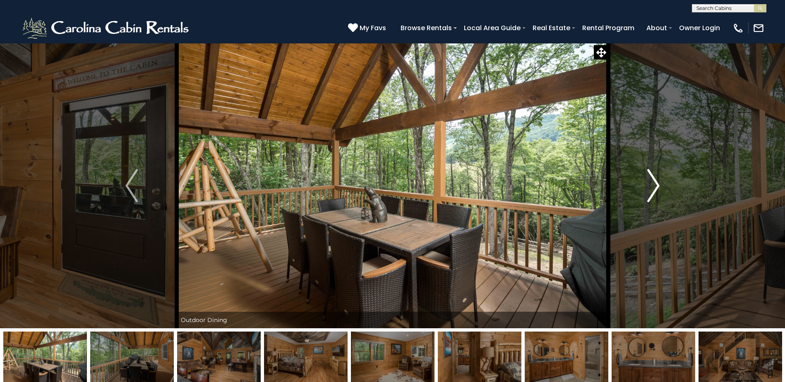
click at [656, 186] on img "Next" at bounding box center [653, 185] width 12 height 33
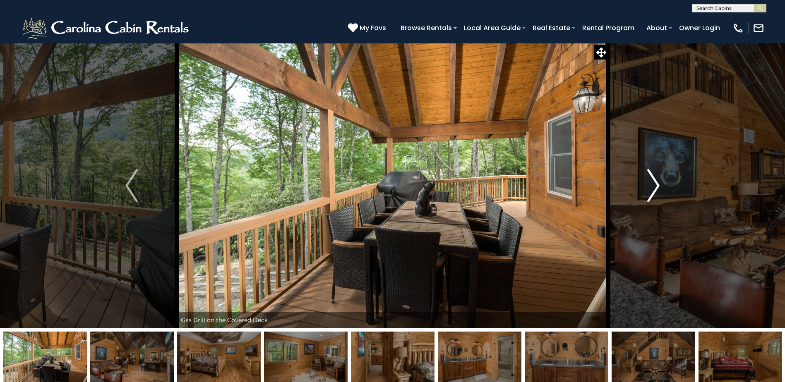
click at [656, 186] on img "Next" at bounding box center [653, 185] width 12 height 33
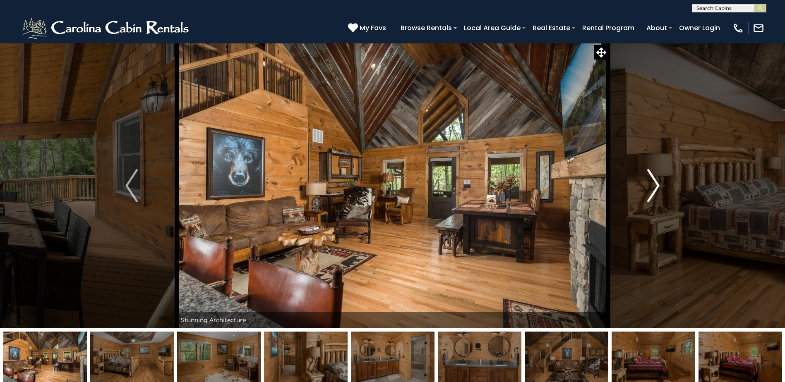
click at [656, 186] on img "Next" at bounding box center [653, 185] width 12 height 33
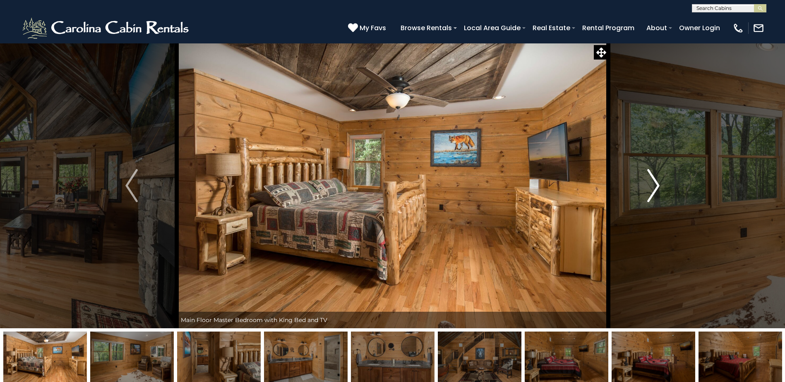
click at [656, 186] on img "Next" at bounding box center [653, 185] width 12 height 33
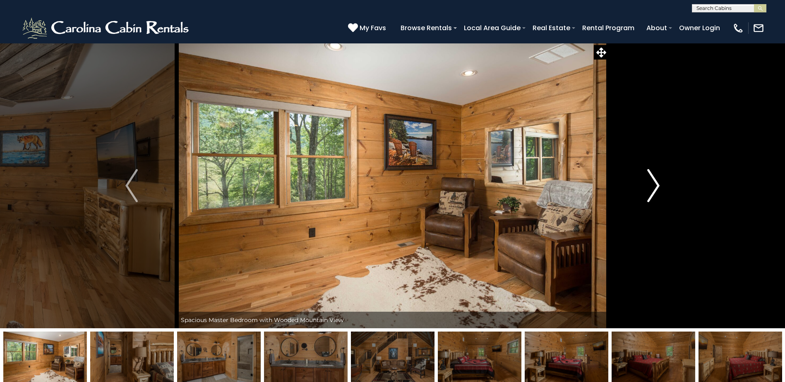
click at [656, 186] on img "Next" at bounding box center [653, 185] width 12 height 33
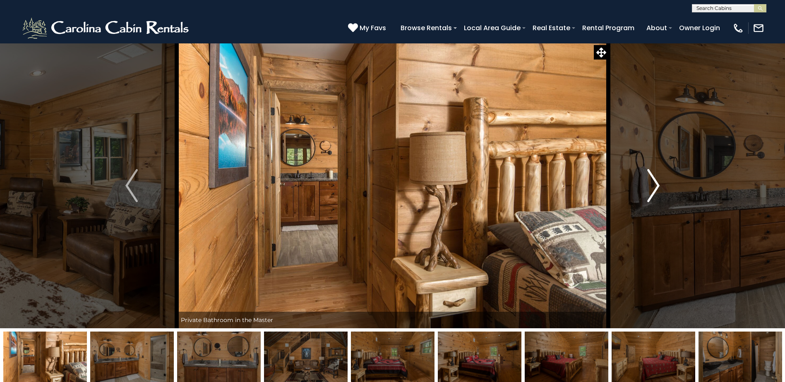
click at [656, 186] on img "Next" at bounding box center [653, 185] width 12 height 33
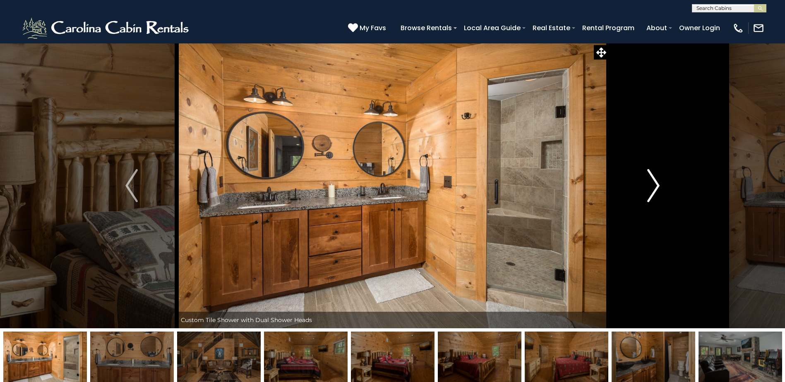
click at [656, 186] on img "Next" at bounding box center [653, 185] width 12 height 33
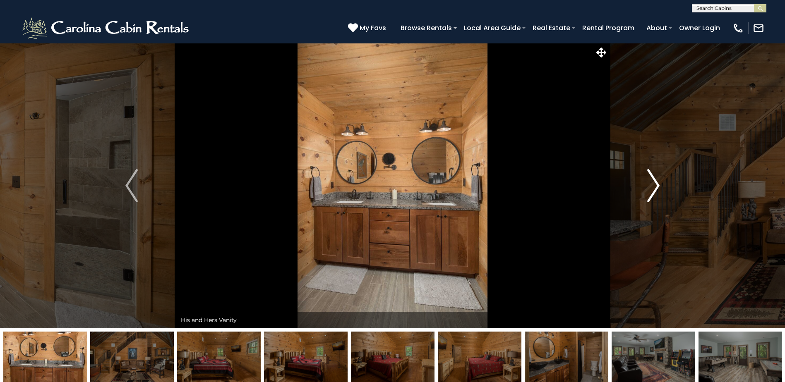
click at [656, 186] on img "Next" at bounding box center [653, 185] width 12 height 33
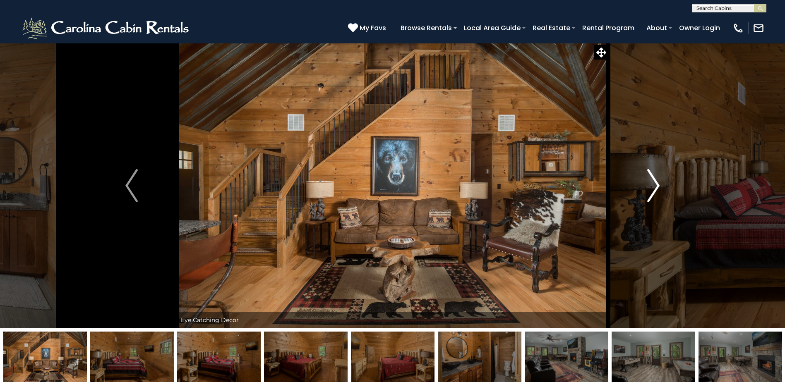
click at [656, 186] on img "Next" at bounding box center [653, 185] width 12 height 33
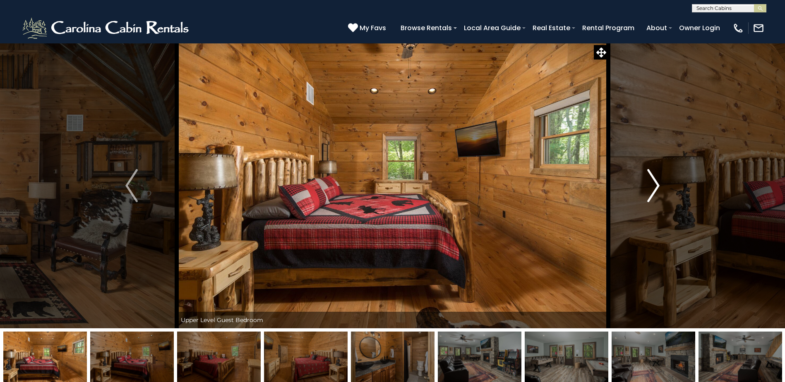
click at [656, 186] on img "Next" at bounding box center [653, 185] width 12 height 33
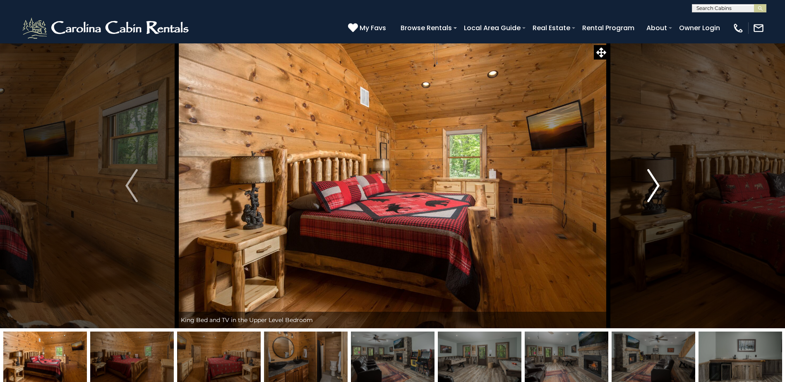
click at [656, 186] on img "Next" at bounding box center [653, 185] width 12 height 33
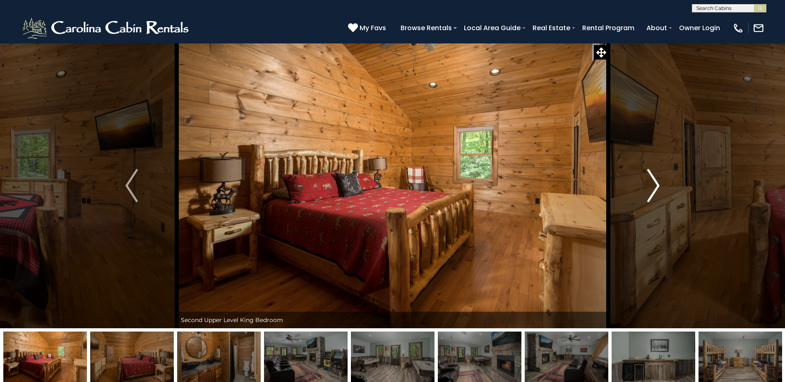
click at [656, 186] on img "Next" at bounding box center [653, 185] width 12 height 33
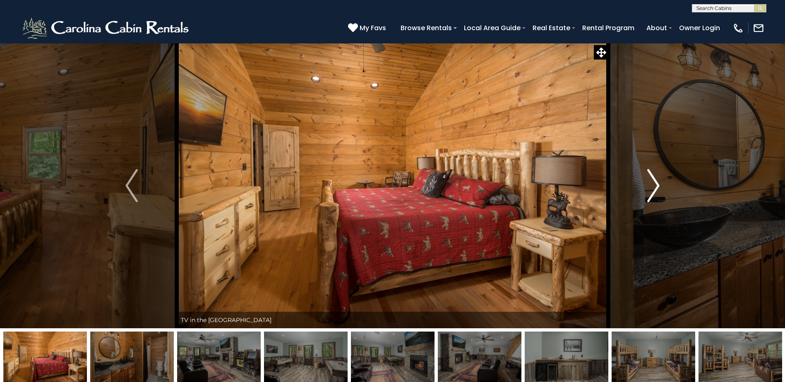
click at [656, 186] on img "Next" at bounding box center [653, 185] width 12 height 33
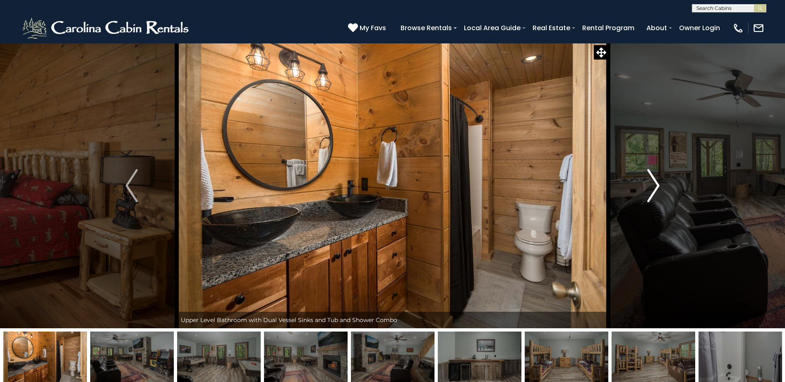
click at [656, 186] on img "Next" at bounding box center [653, 185] width 12 height 33
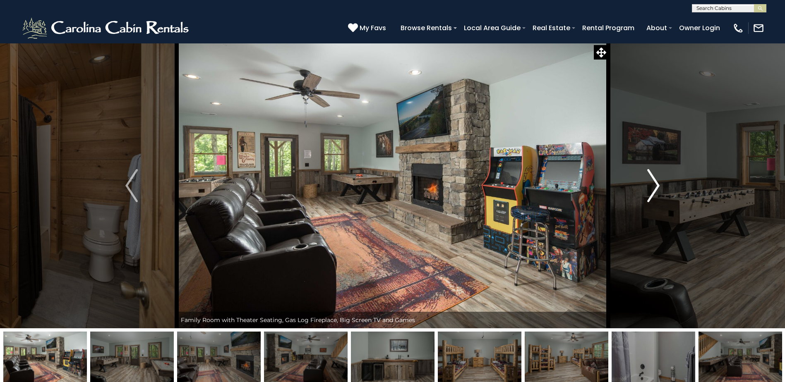
click at [656, 186] on img "Next" at bounding box center [653, 185] width 12 height 33
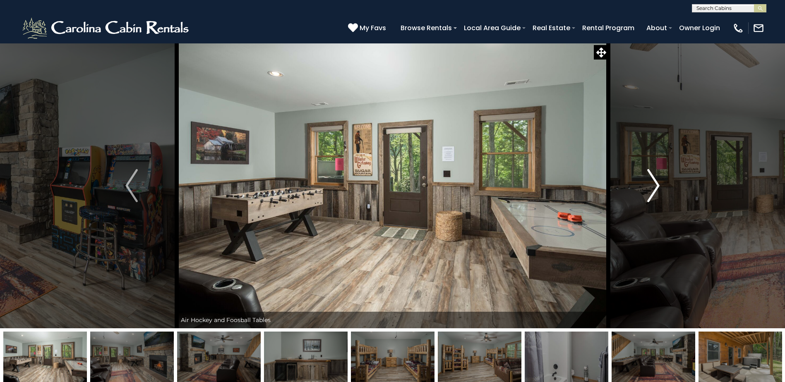
click at [656, 186] on img "Next" at bounding box center [653, 185] width 12 height 33
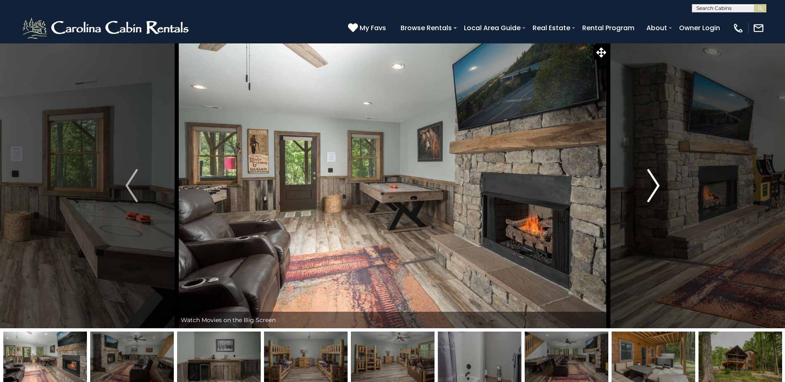
click at [656, 186] on img "Next" at bounding box center [653, 185] width 12 height 33
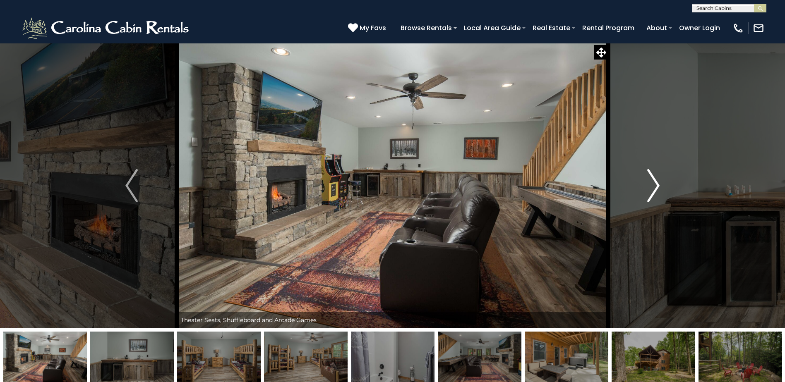
click at [656, 186] on img "Next" at bounding box center [653, 185] width 12 height 33
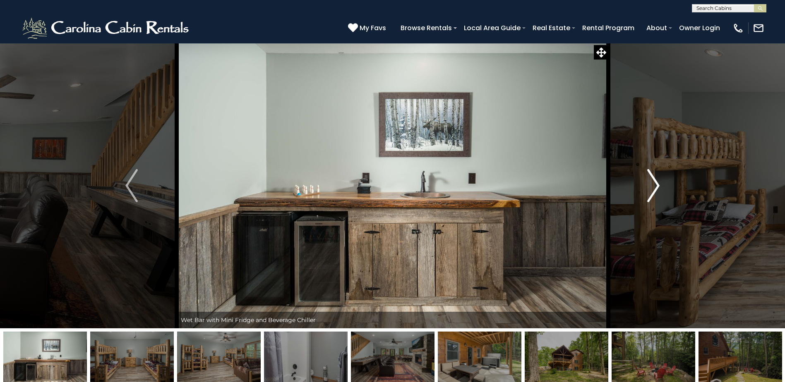
click at [656, 186] on img "Next" at bounding box center [653, 185] width 12 height 33
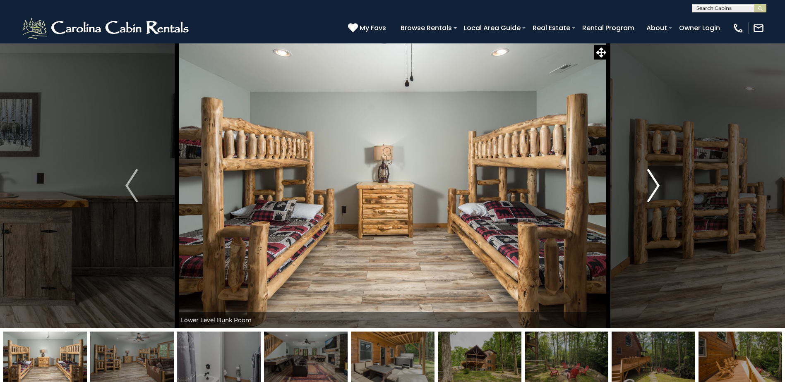
click at [656, 186] on img "Next" at bounding box center [653, 185] width 12 height 33
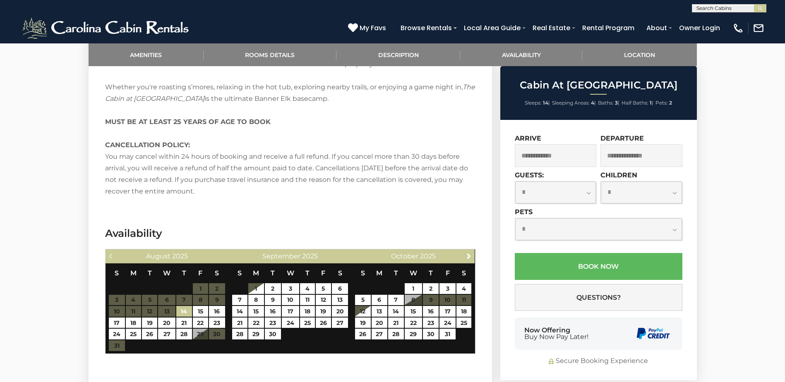
scroll to position [1365, 0]
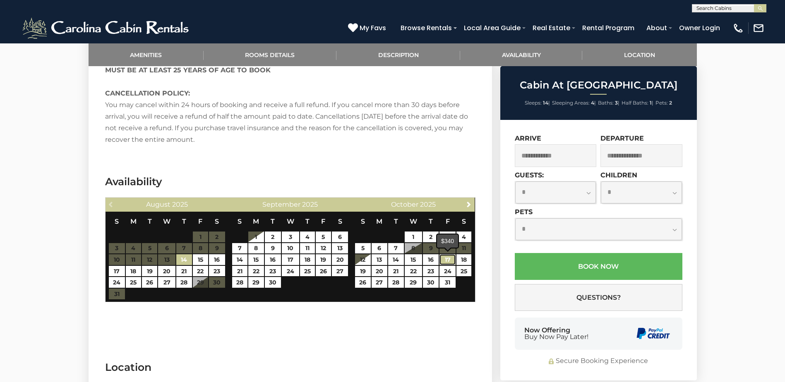
click at [448, 258] on link "17" at bounding box center [447, 259] width 16 height 11
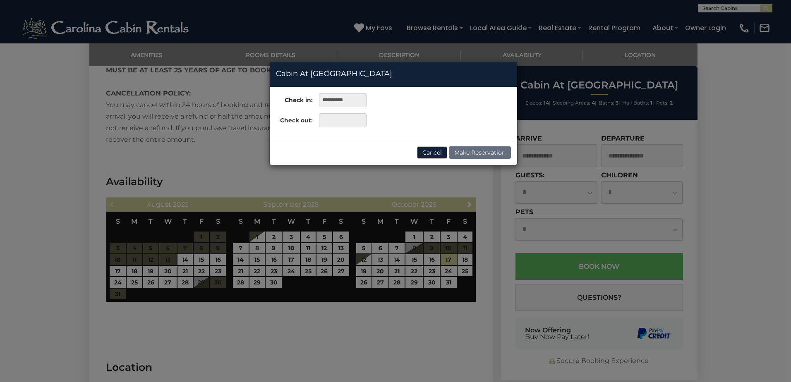
drag, startPoint x: 398, startPoint y: 317, endPoint x: 502, endPoint y: 328, distance: 104.8
click at [398, 318] on div "**********" at bounding box center [395, 191] width 791 height 382
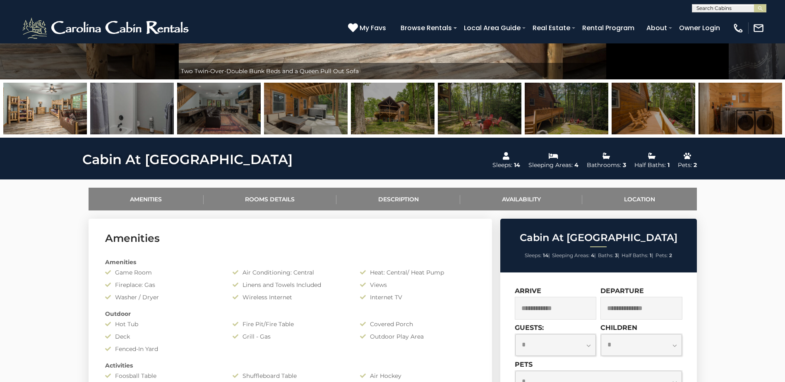
scroll to position [124, 0]
